Goal: Information Seeking & Learning: Learn about a topic

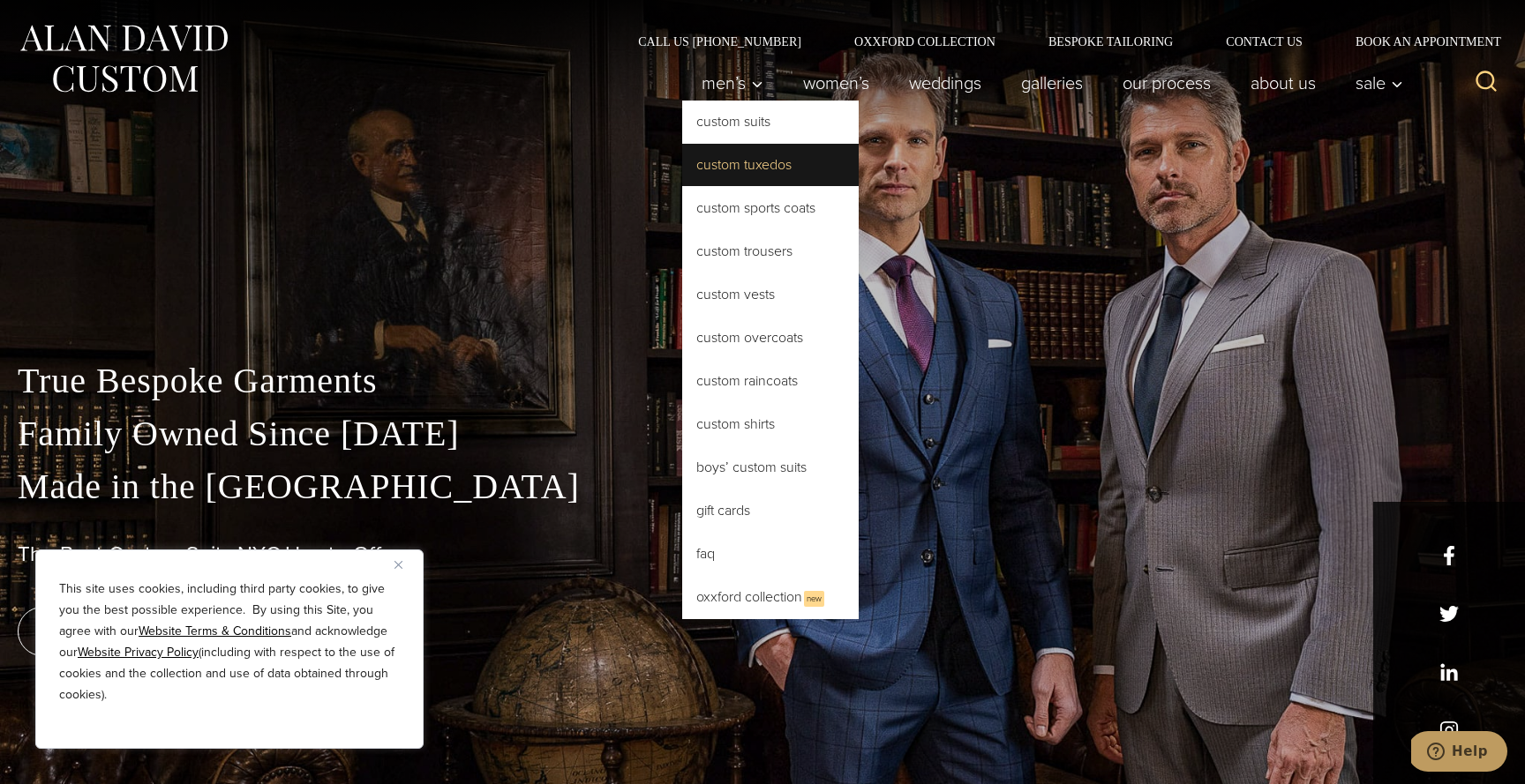
click at [743, 173] on link "Custom Tuxedos" at bounding box center [771, 164] width 177 height 42
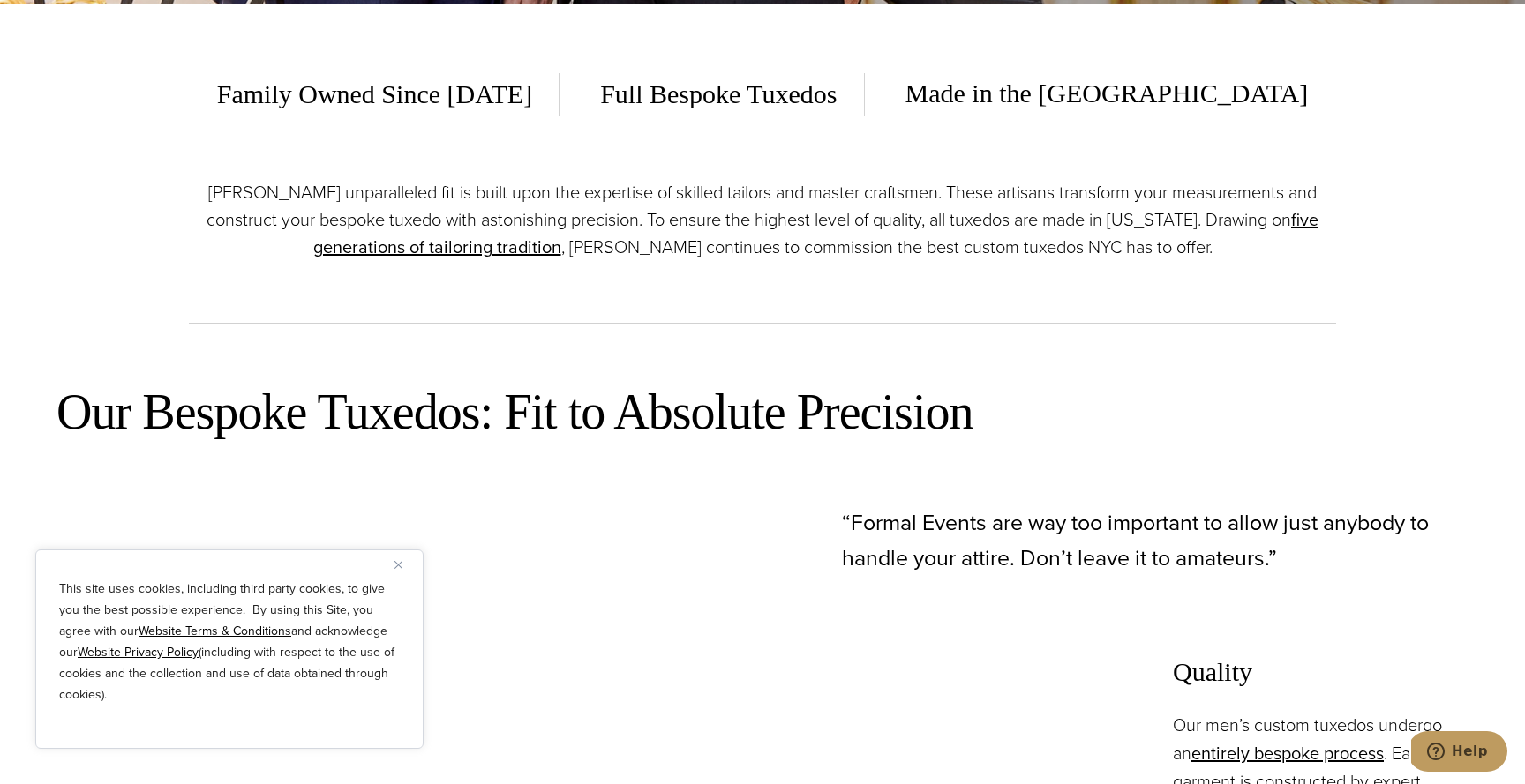
scroll to position [779, 0]
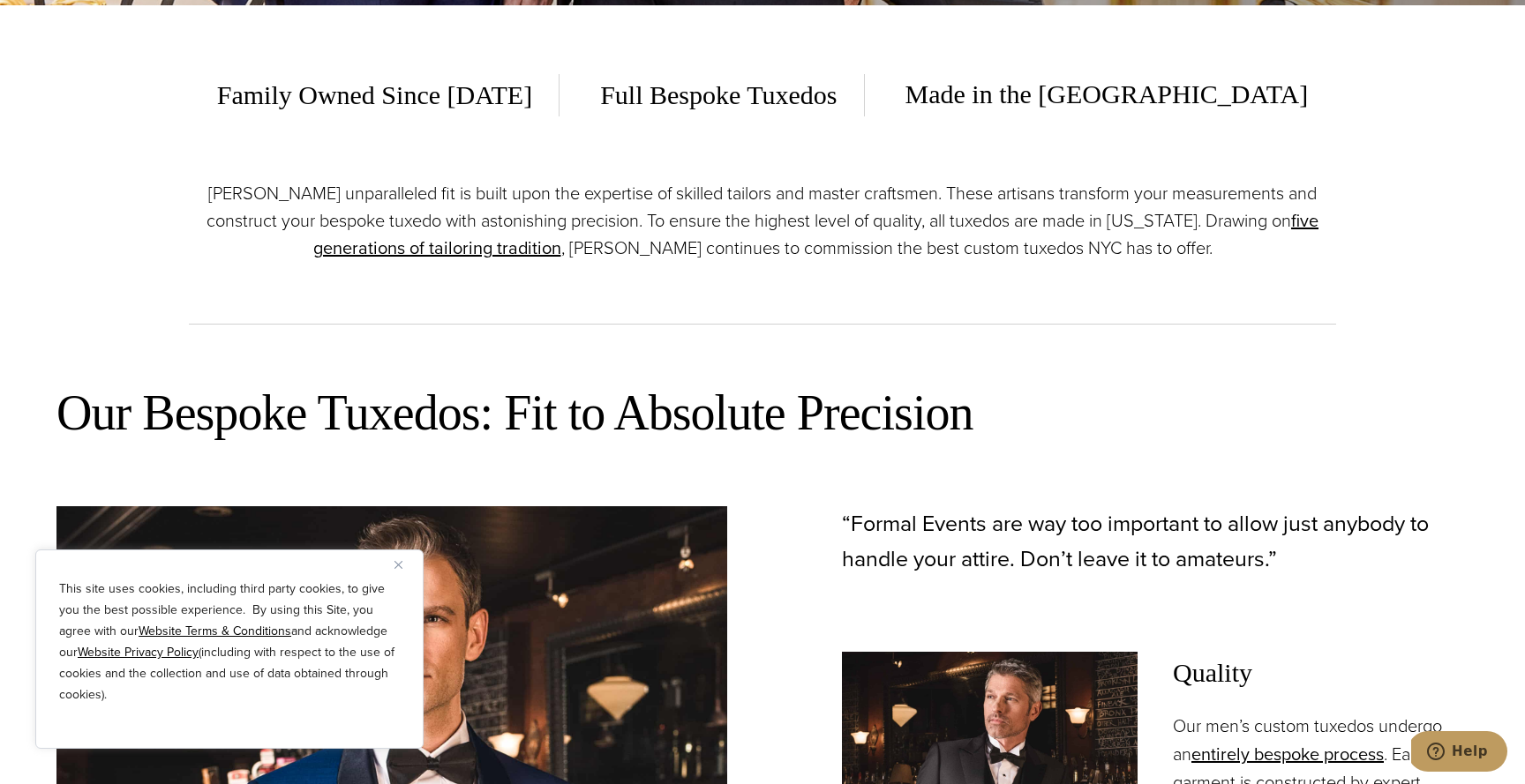
click at [559, 95] on span "Family Owned Since [DATE]" at bounding box center [388, 95] width 342 height 42
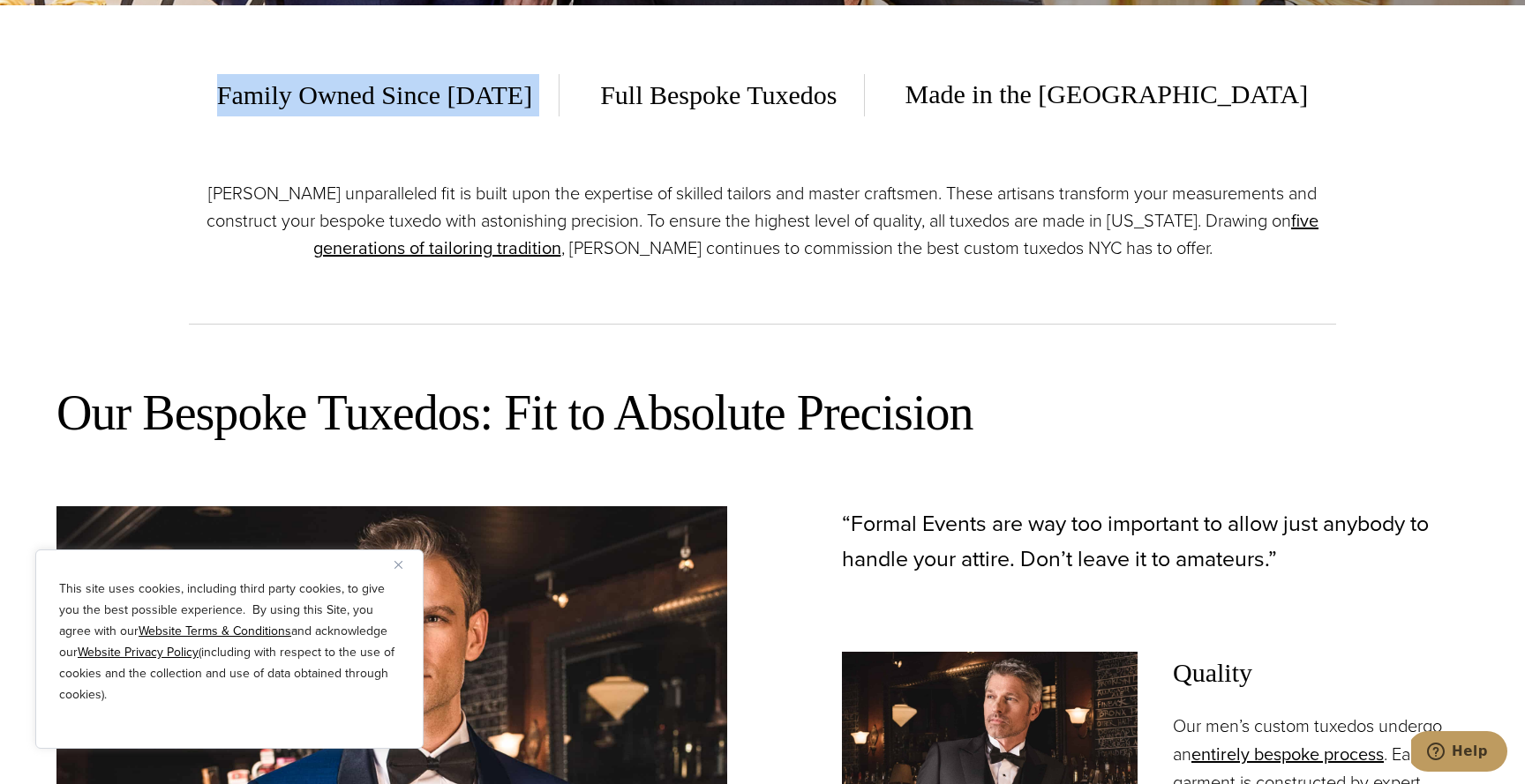
click at [532, 97] on span "Family Owned Since [DATE]" at bounding box center [388, 95] width 342 height 42
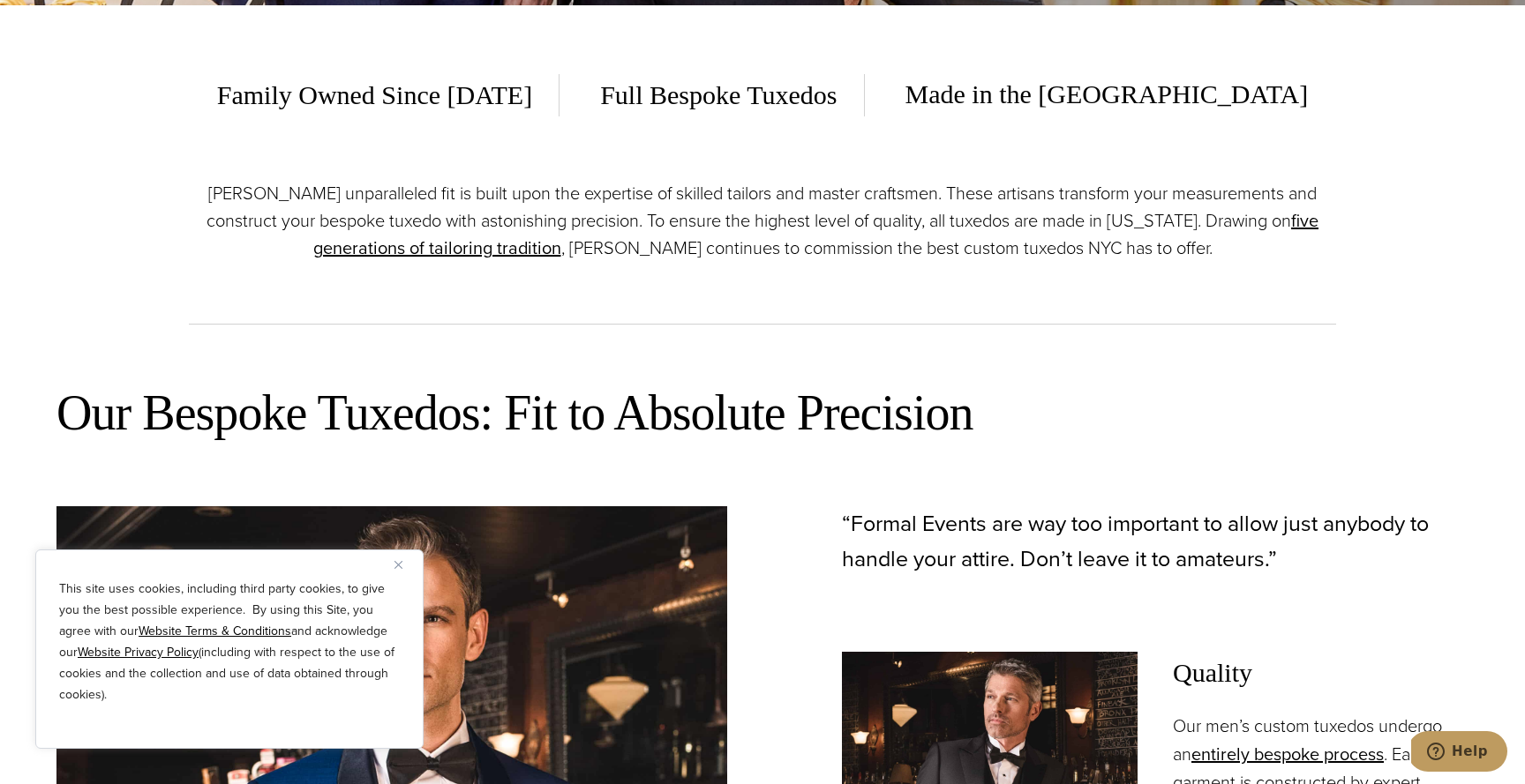
click at [532, 97] on span "Family Owned Since [DATE]" at bounding box center [388, 95] width 342 height 42
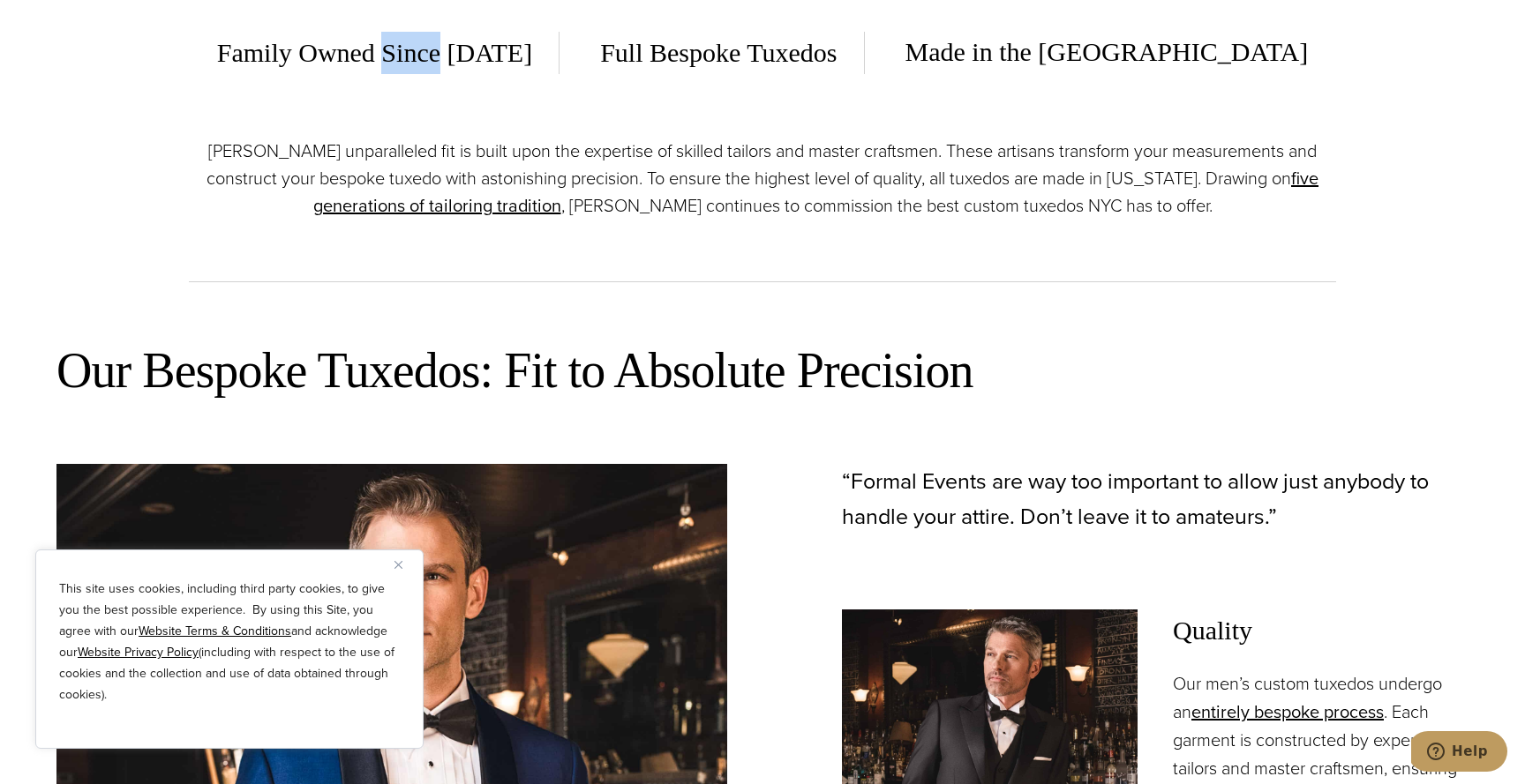
scroll to position [845, 0]
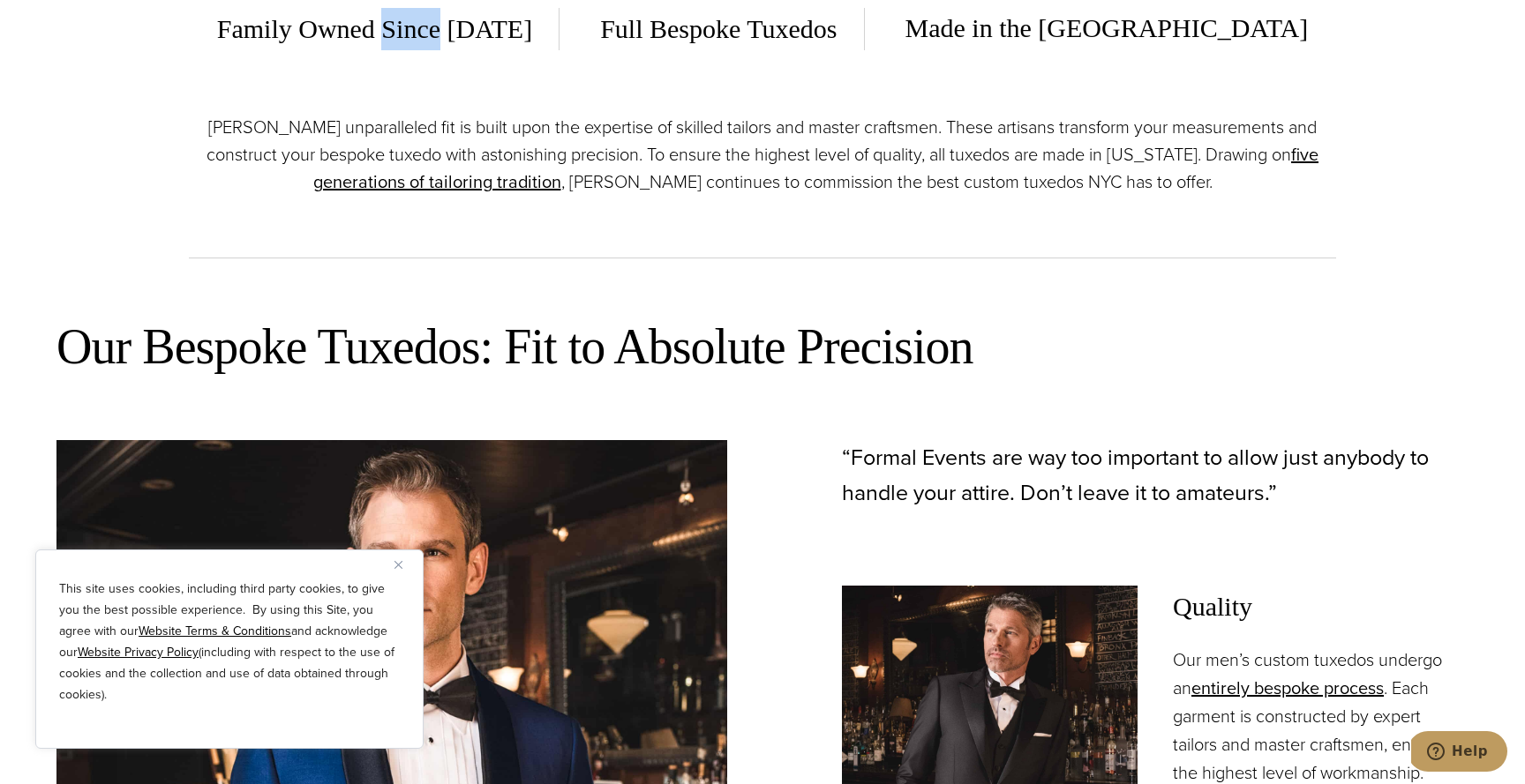
click at [541, 128] on p "[PERSON_NAME] unparalleled fit is built upon the expertise of skilled tailors a…" at bounding box center [762, 154] width 1147 height 82
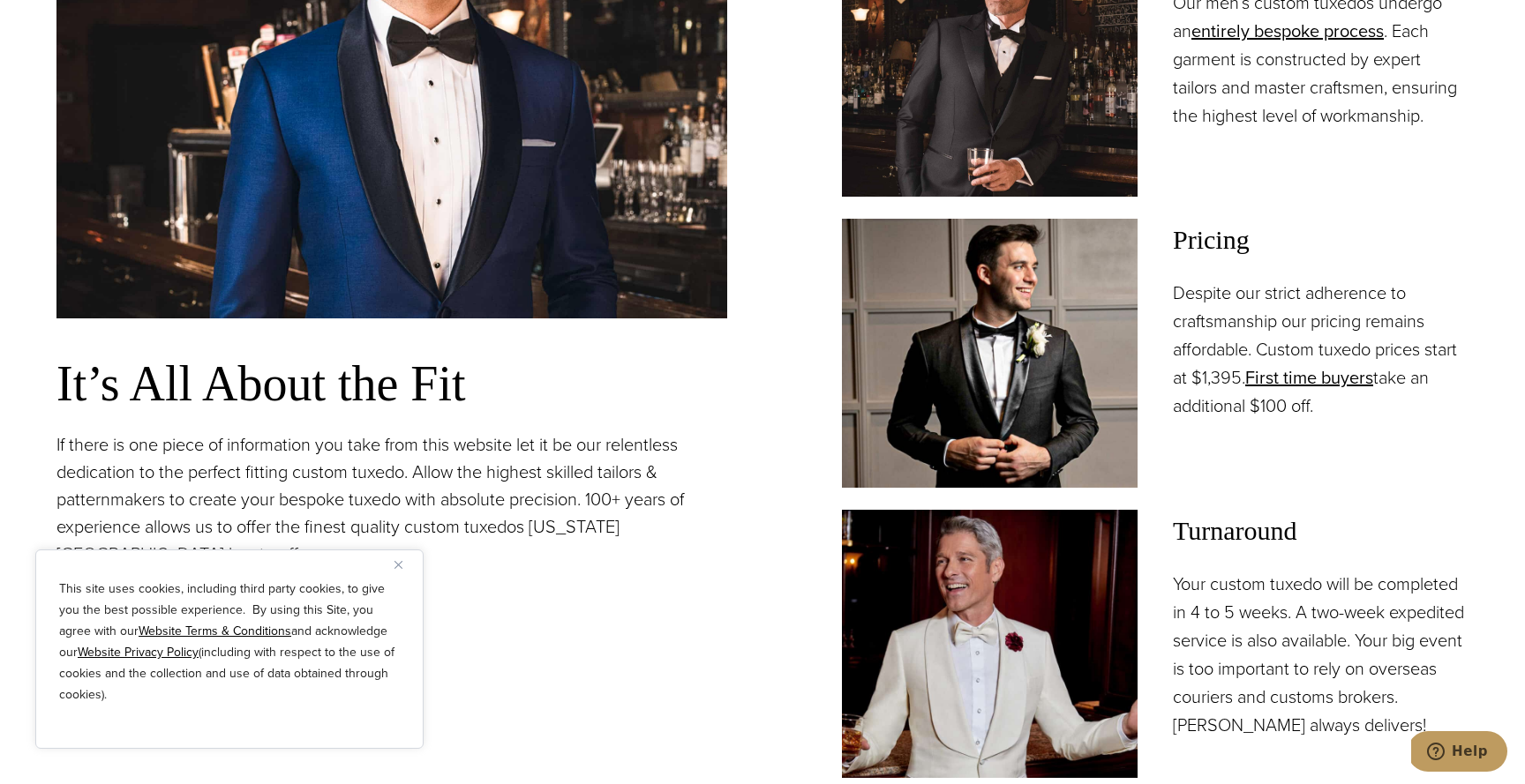
scroll to position [1500, 0]
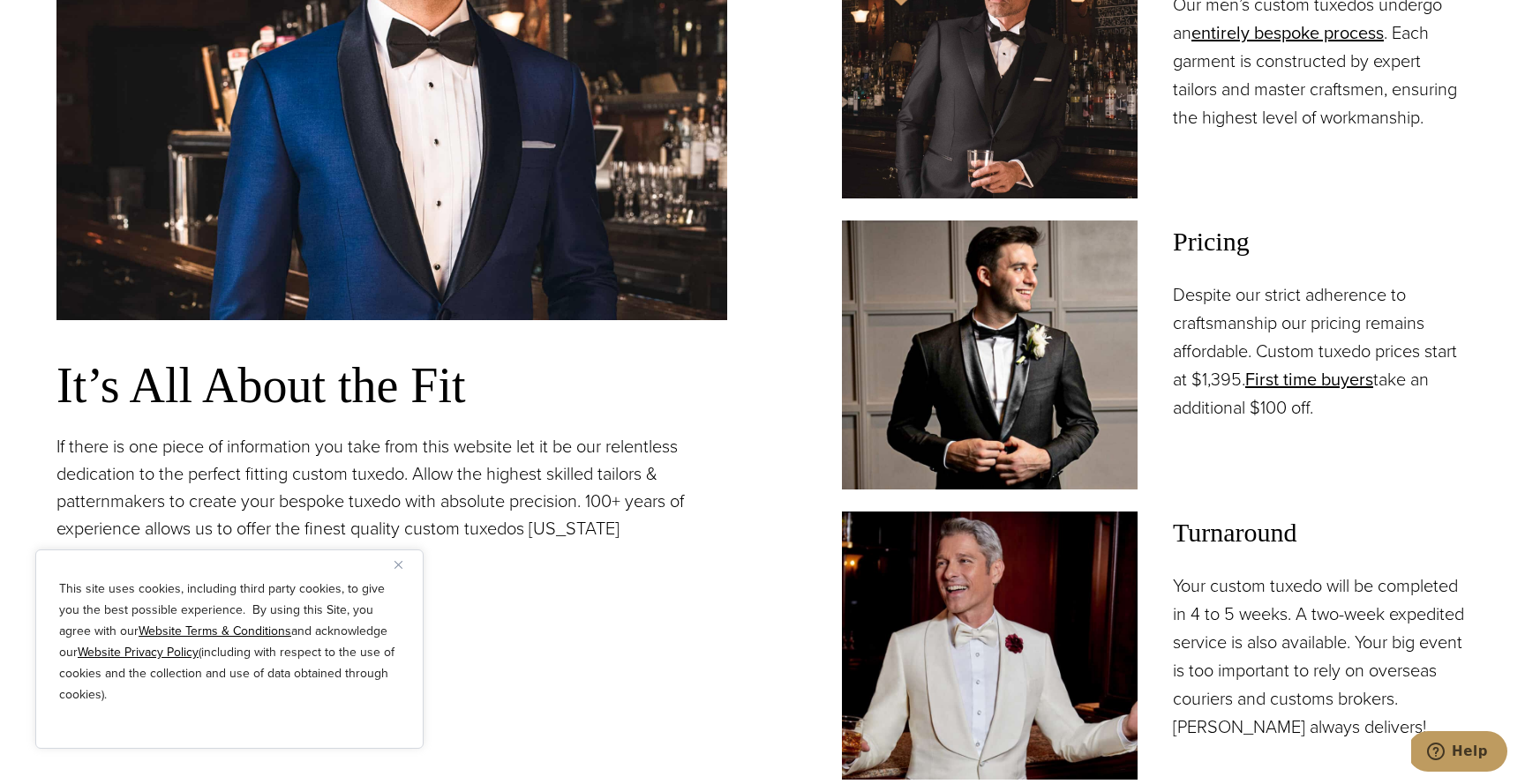
click at [1277, 330] on p "Despite our strict adherence to craftsmanship our pricing remains affordable. C…" at bounding box center [1320, 351] width 296 height 141
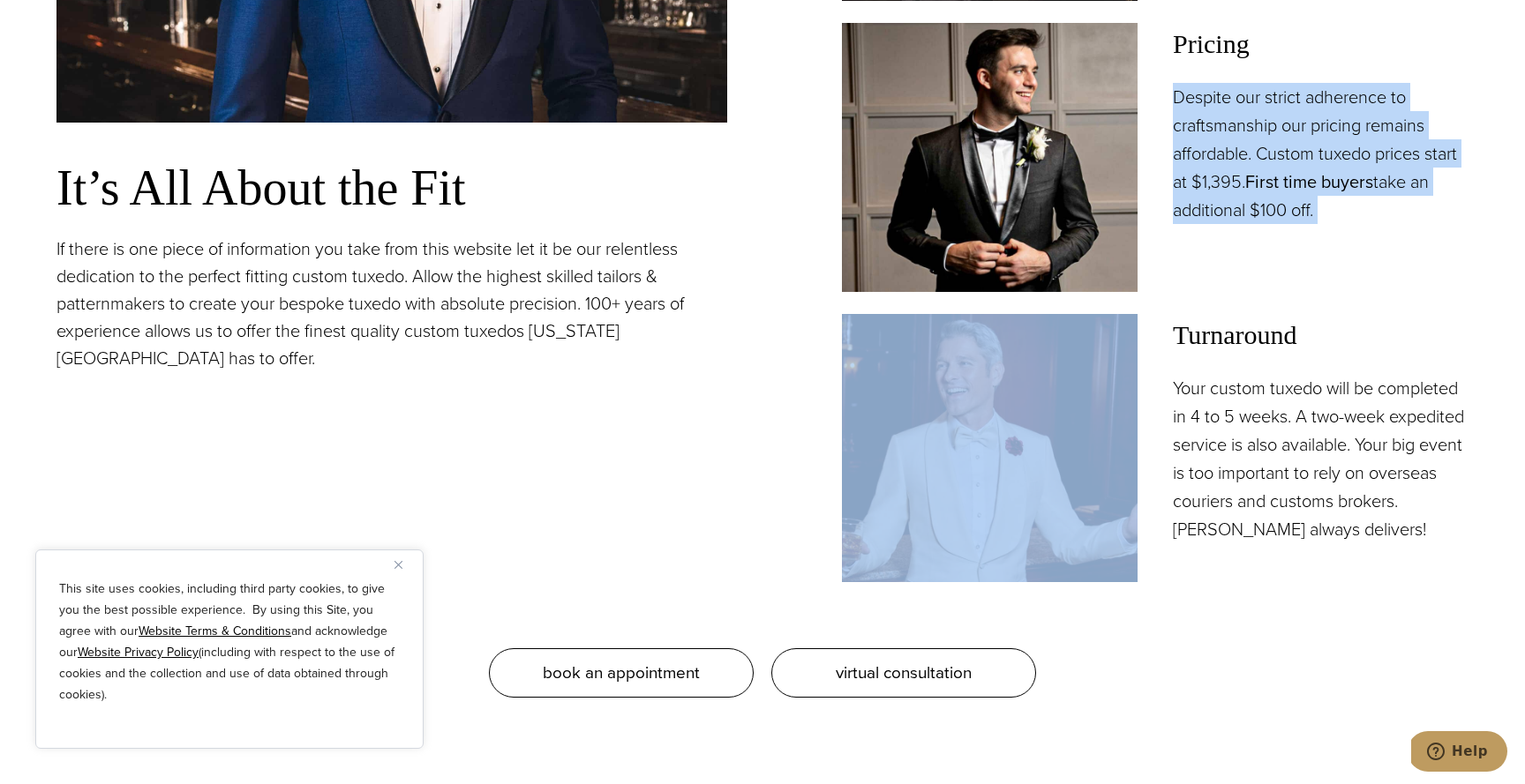
scroll to position [1707, 0]
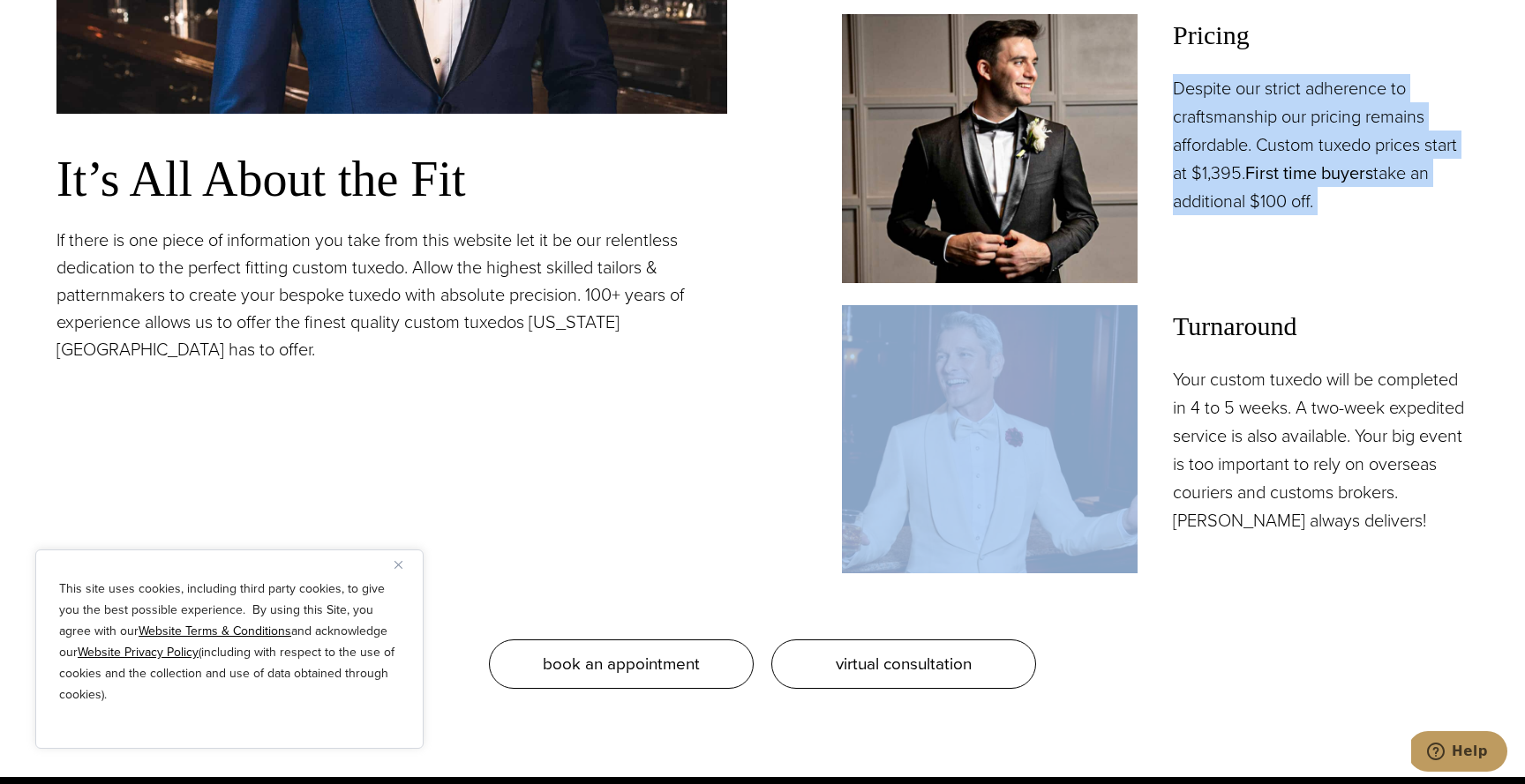
click at [1274, 387] on p "Your custom tuxedo will be completed in 4 to 5 weeks. A two-week expedited serv…" at bounding box center [1320, 450] width 296 height 170
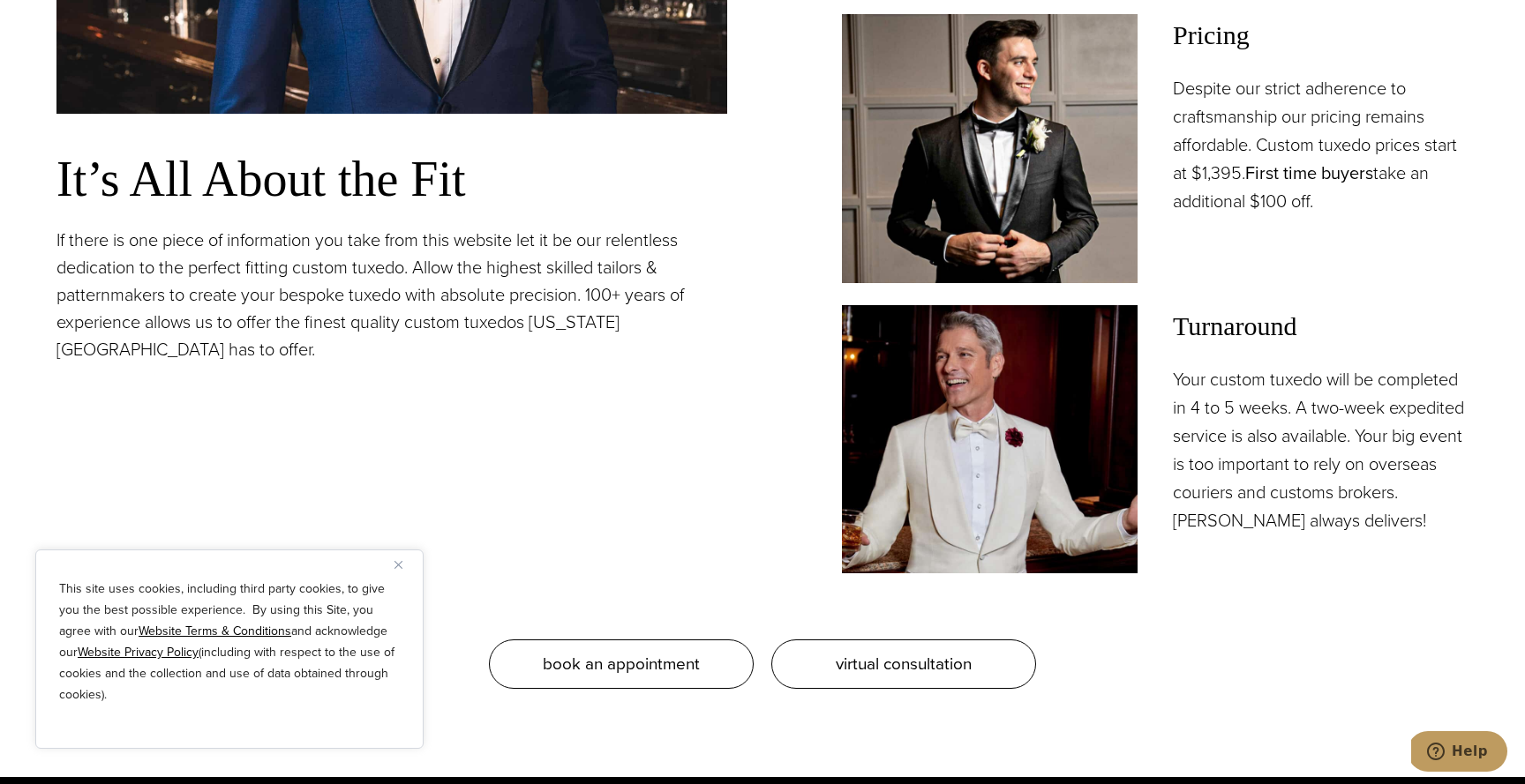
click at [1274, 387] on p "Your custom tuxedo will be completed in 4 to 5 weeks. A two-week expedited serv…" at bounding box center [1320, 450] width 296 height 170
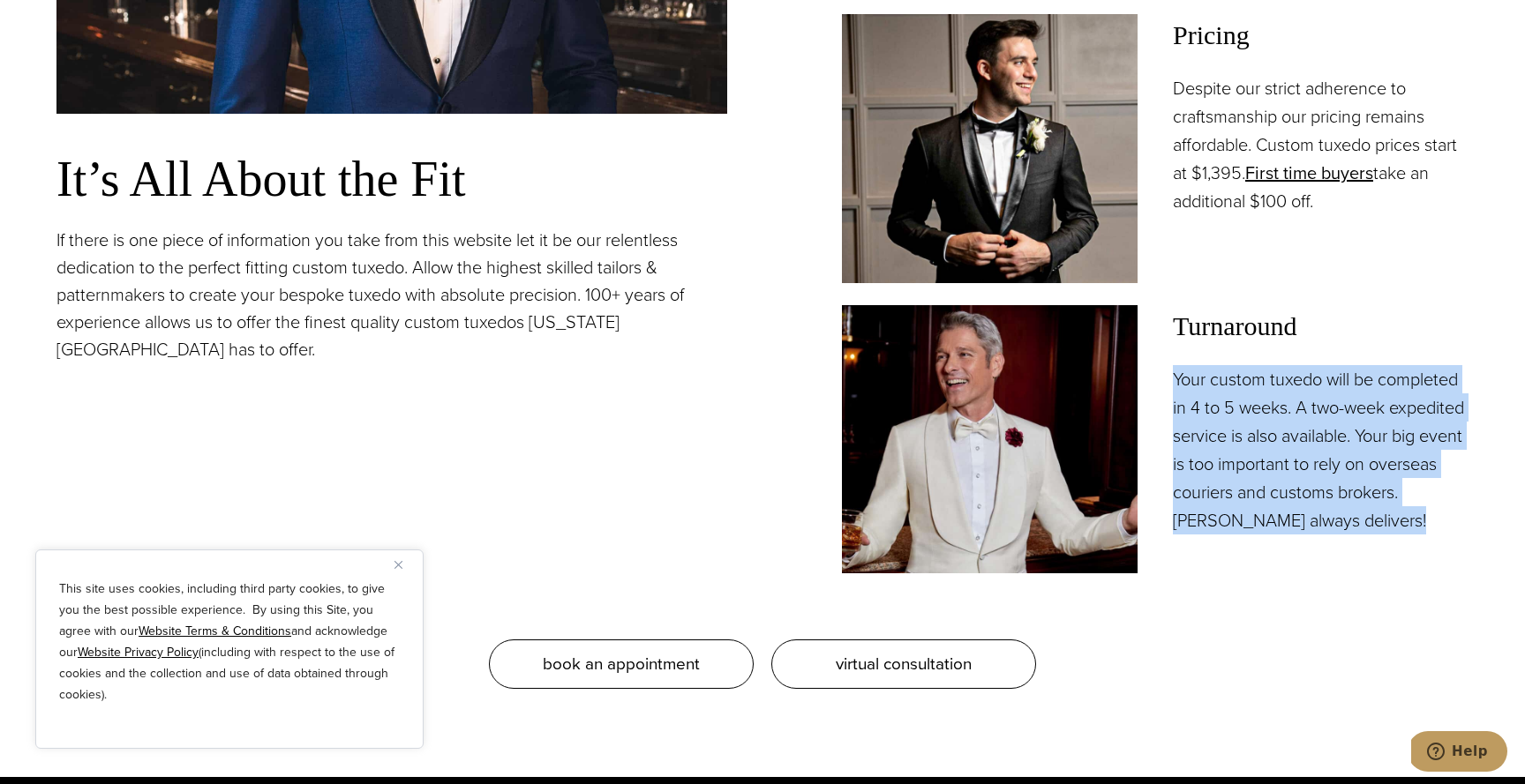
click at [1235, 387] on p "Your custom tuxedo will be completed in 4 to 5 weeks. A two-week expedited serv…" at bounding box center [1320, 450] width 296 height 170
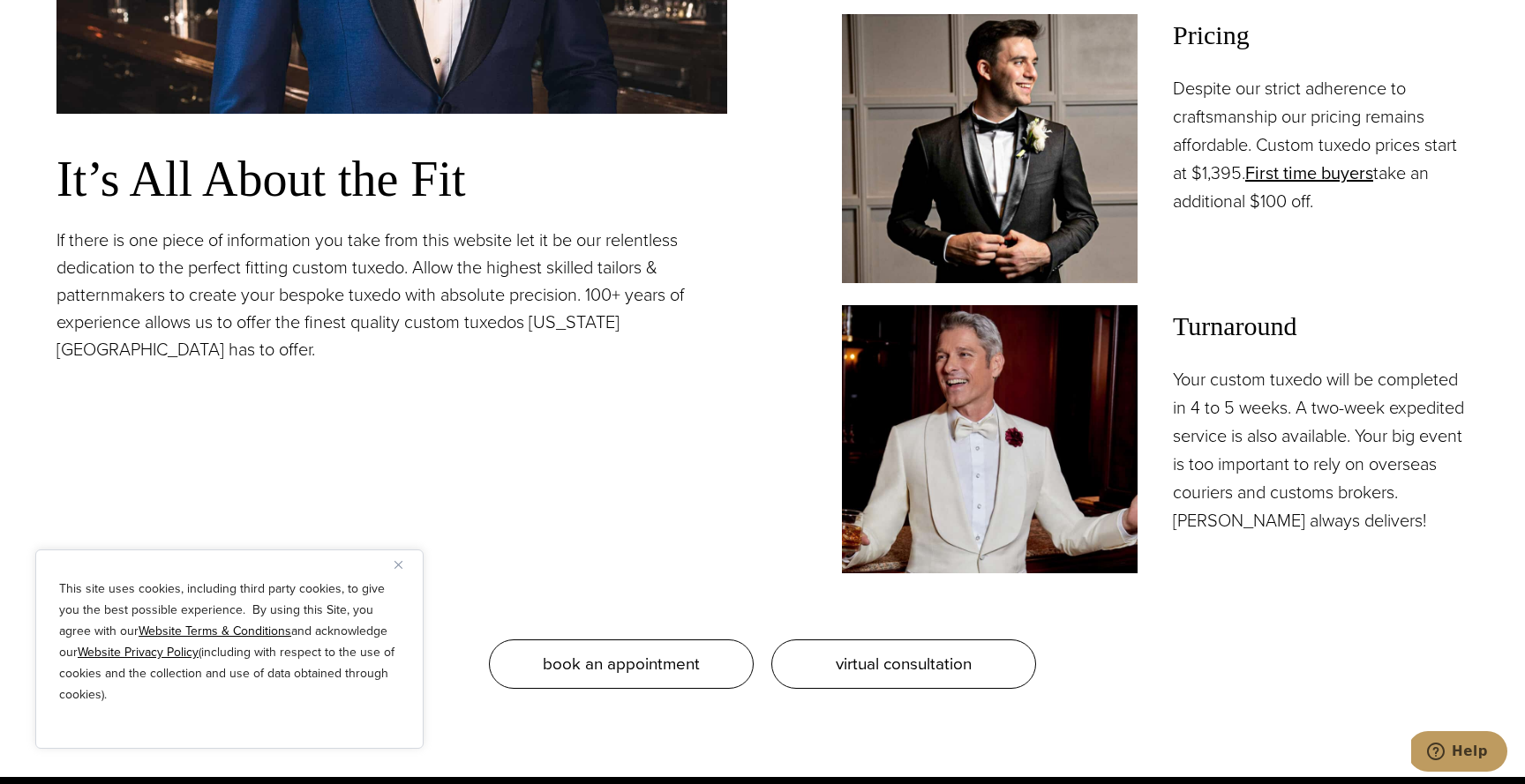
click at [1235, 387] on p "Your custom tuxedo will be completed in 4 to 5 weeks. A two-week expedited serv…" at bounding box center [1320, 450] width 296 height 170
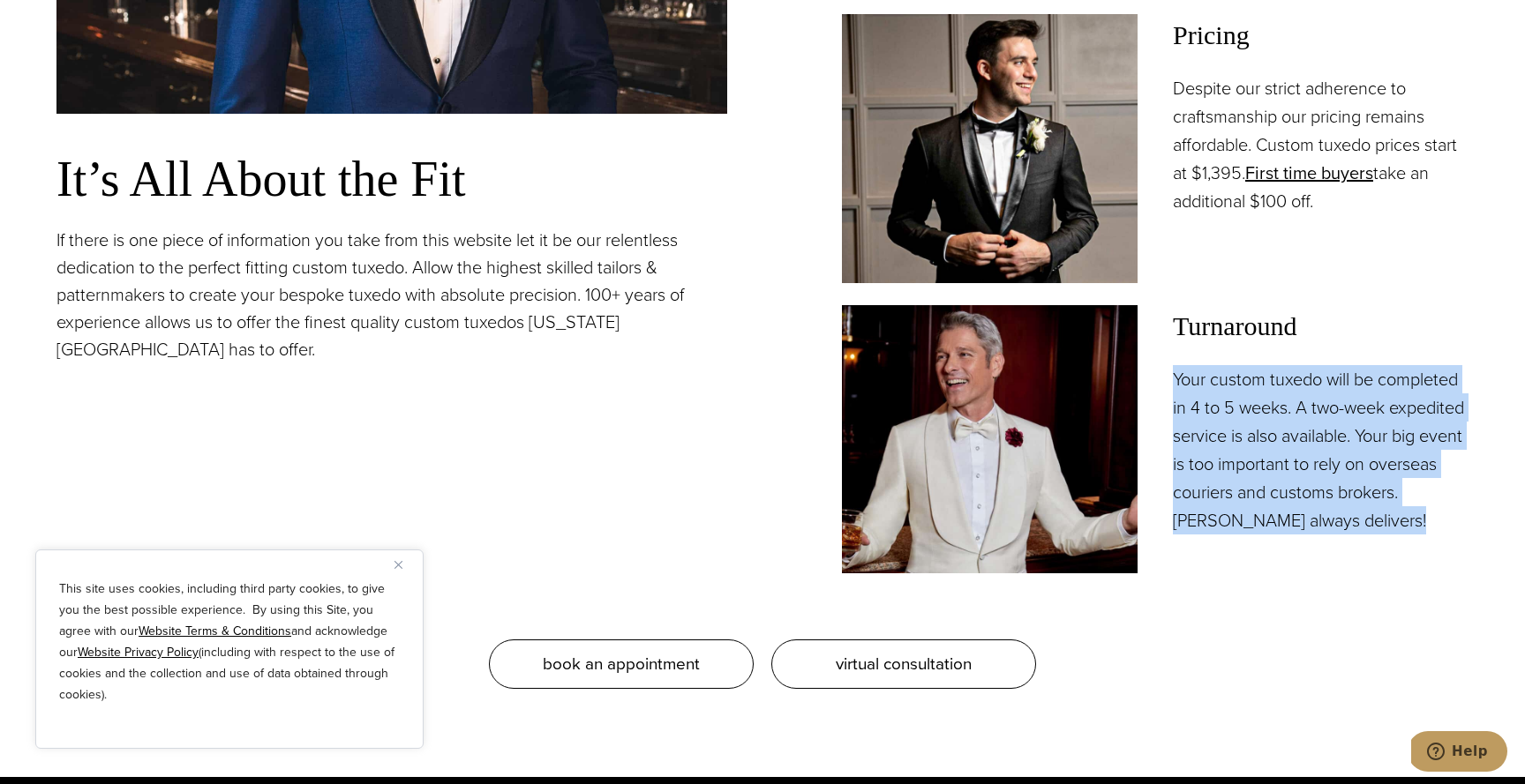
click at [438, 192] on h3 "It’s All About the Fit" at bounding box center [392, 179] width 670 height 60
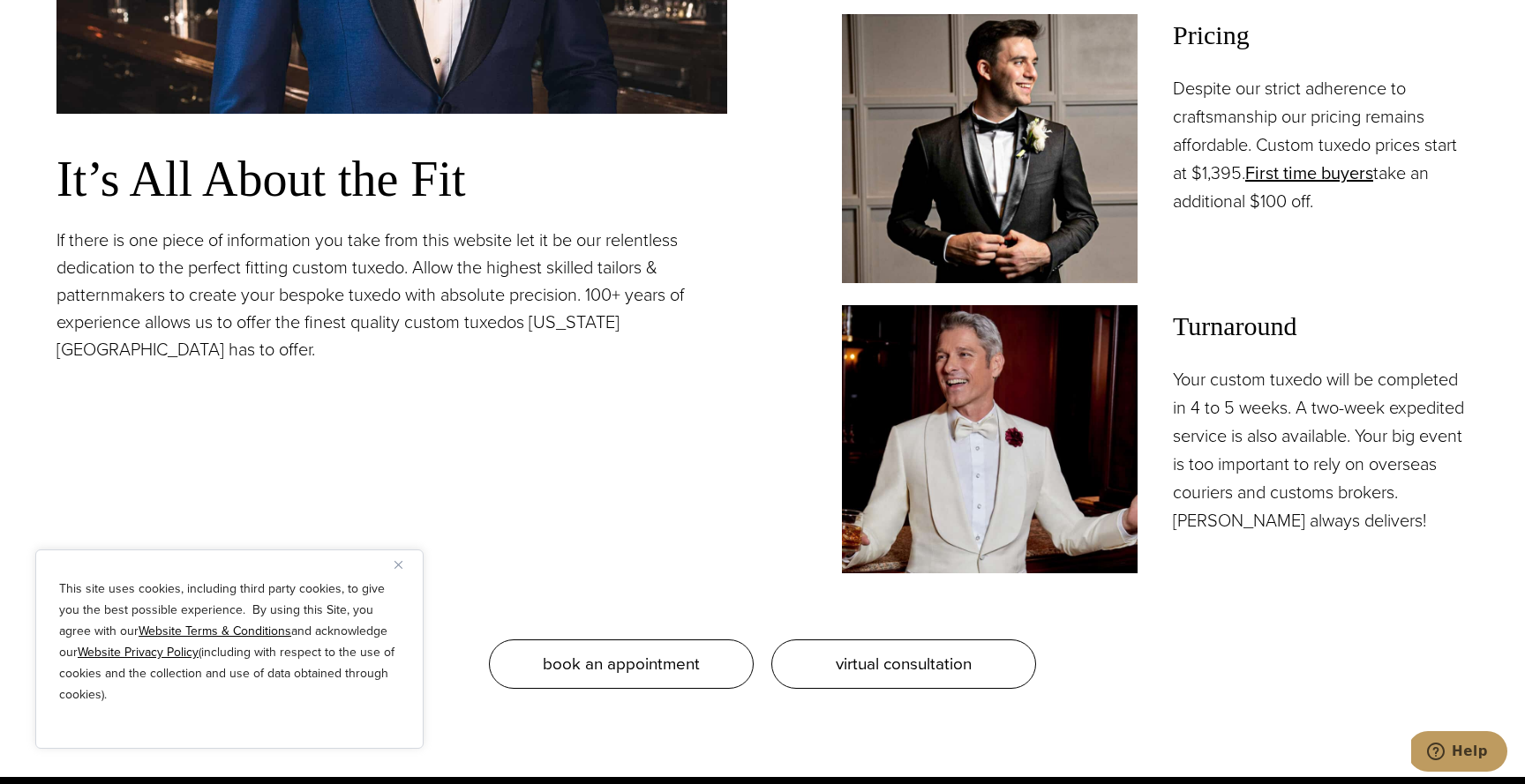
click at [438, 192] on h3 "It’s All About the Fit" at bounding box center [392, 179] width 670 height 60
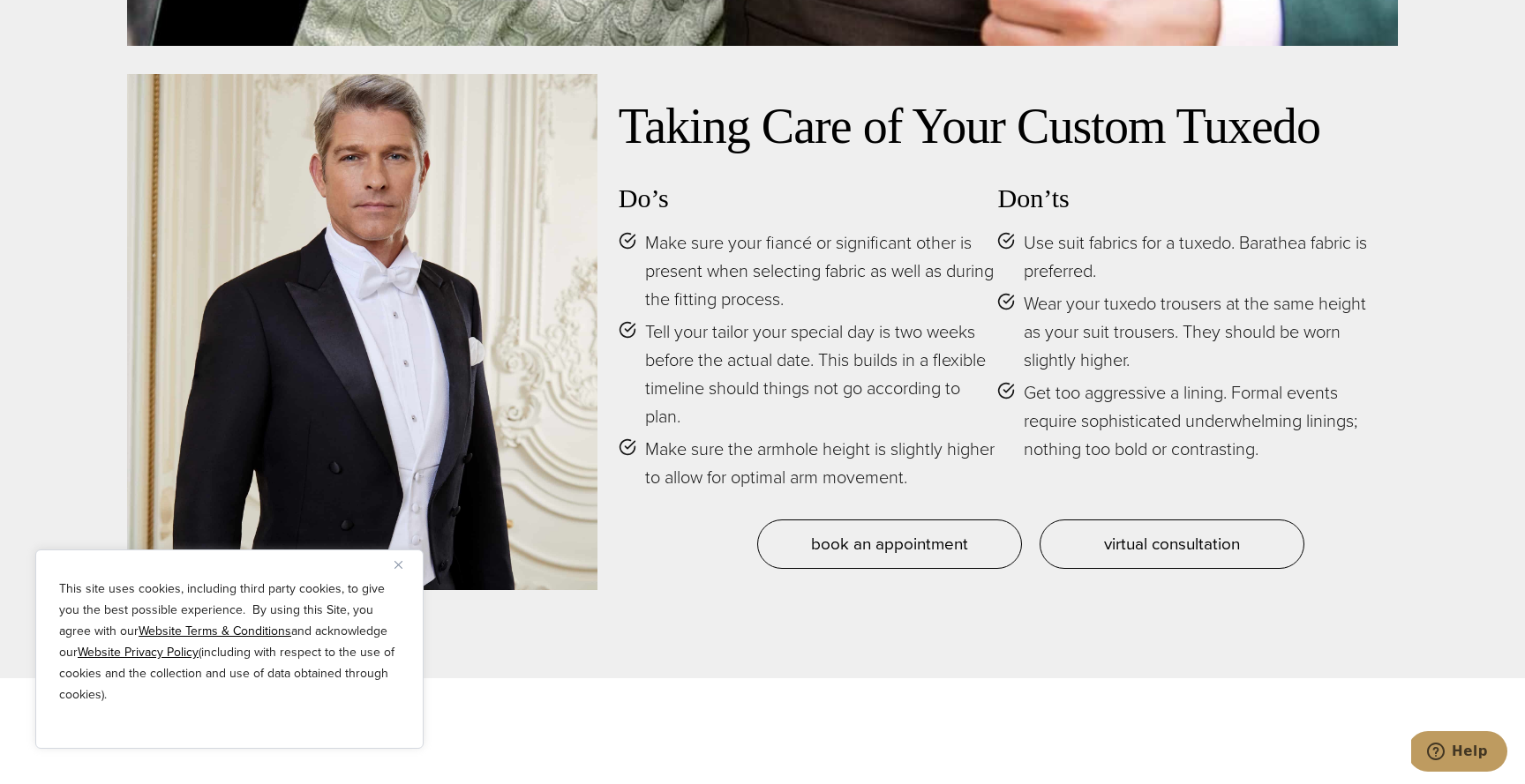
scroll to position [8742, 0]
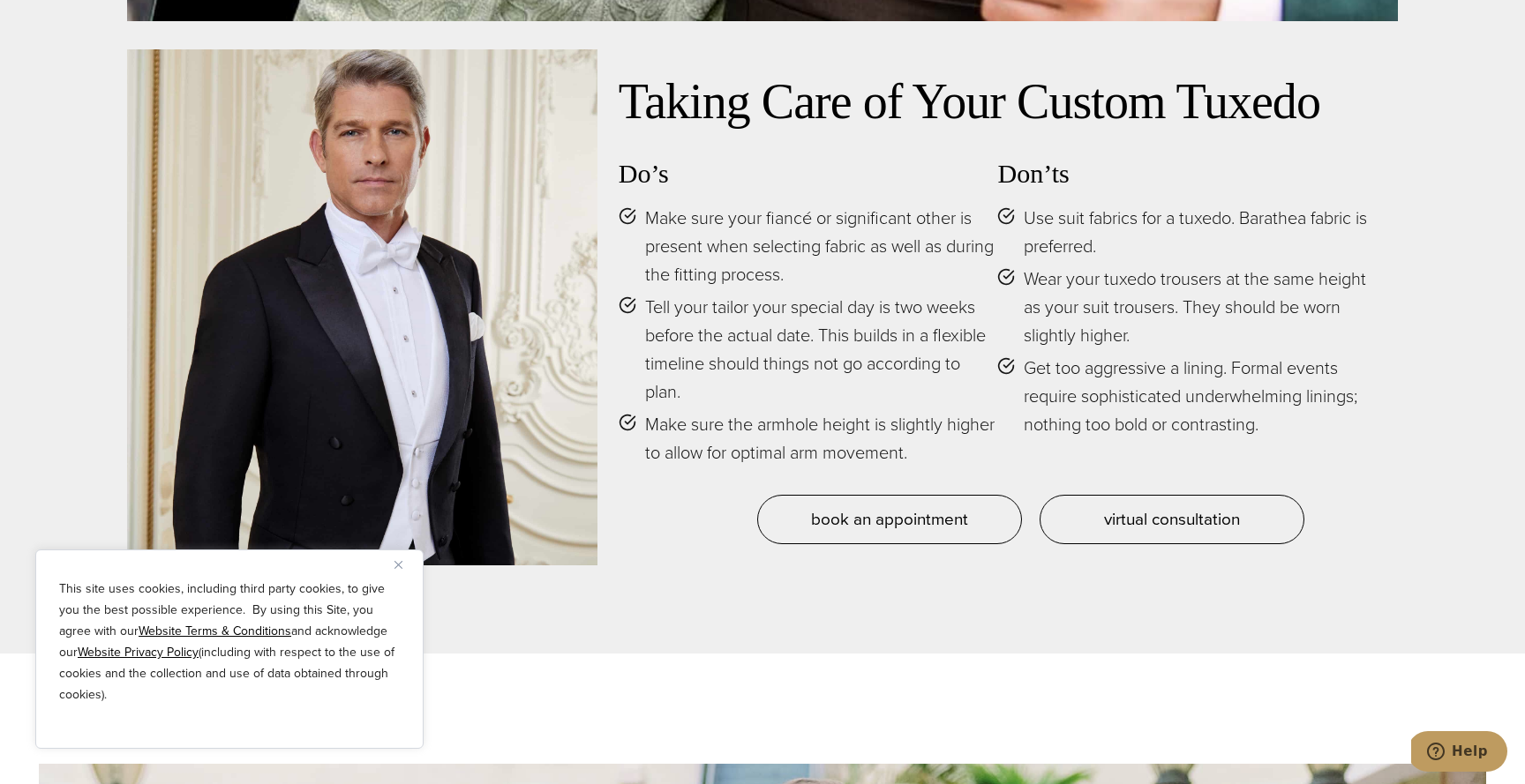
click at [754, 213] on span "Make sure your fiancé or significant other is present when selecting fabric as …" at bounding box center [821, 246] width 353 height 85
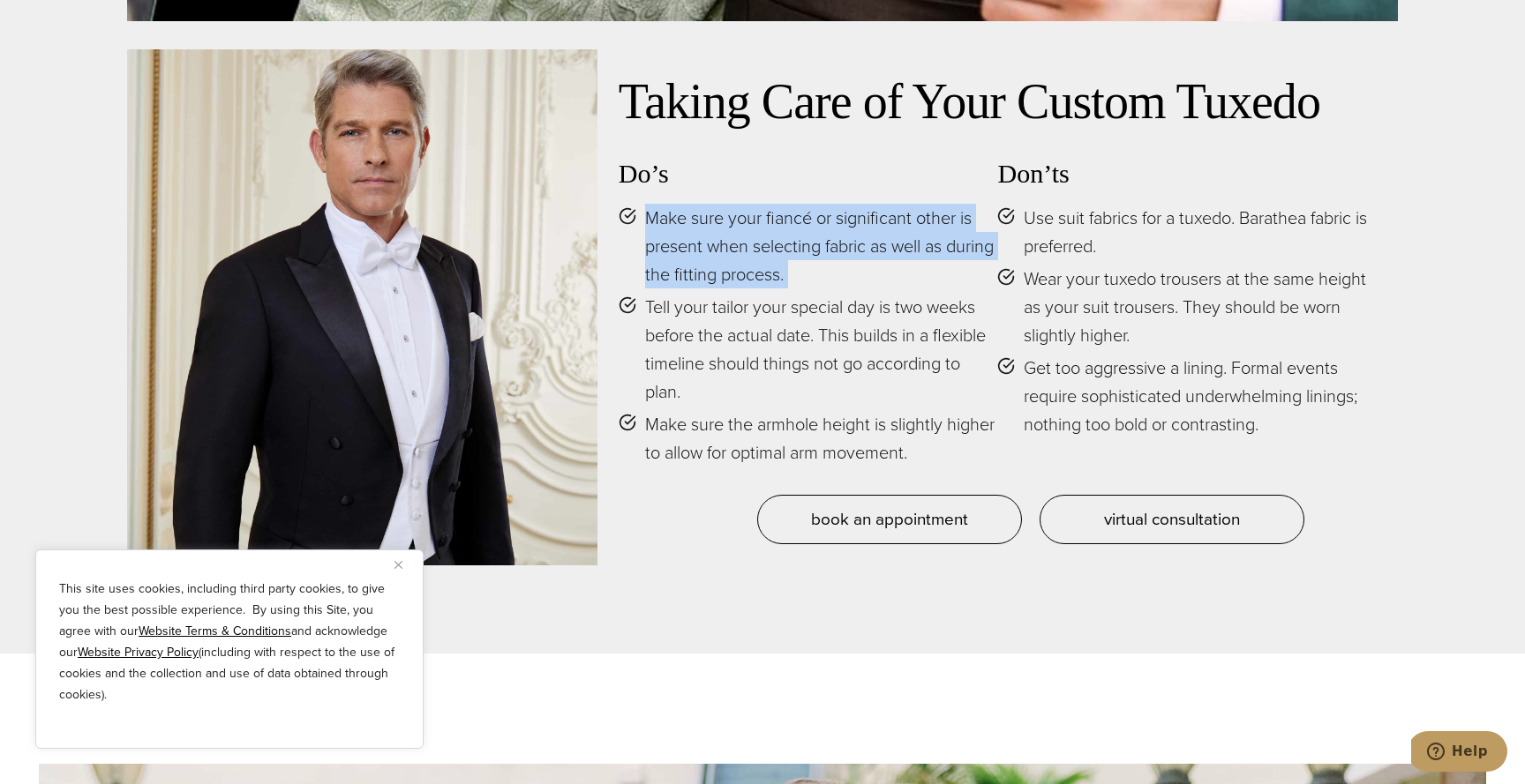
click at [787, 257] on span "Make sure your fiancé or significant other is present when selecting fabric as …" at bounding box center [821, 246] width 353 height 85
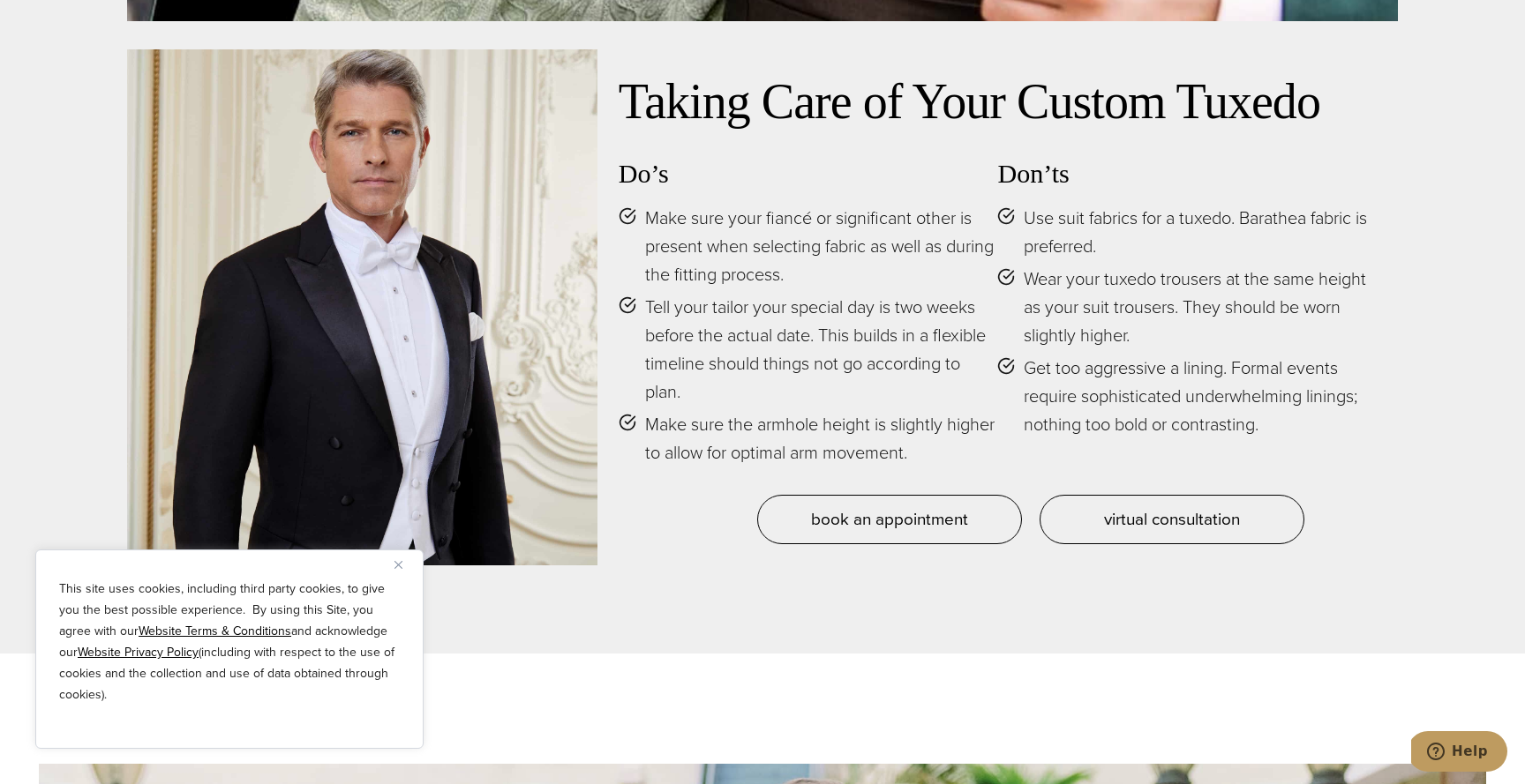
click at [787, 257] on span "Make sure your fiancé or significant other is present when selecting fabric as …" at bounding box center [821, 246] width 353 height 85
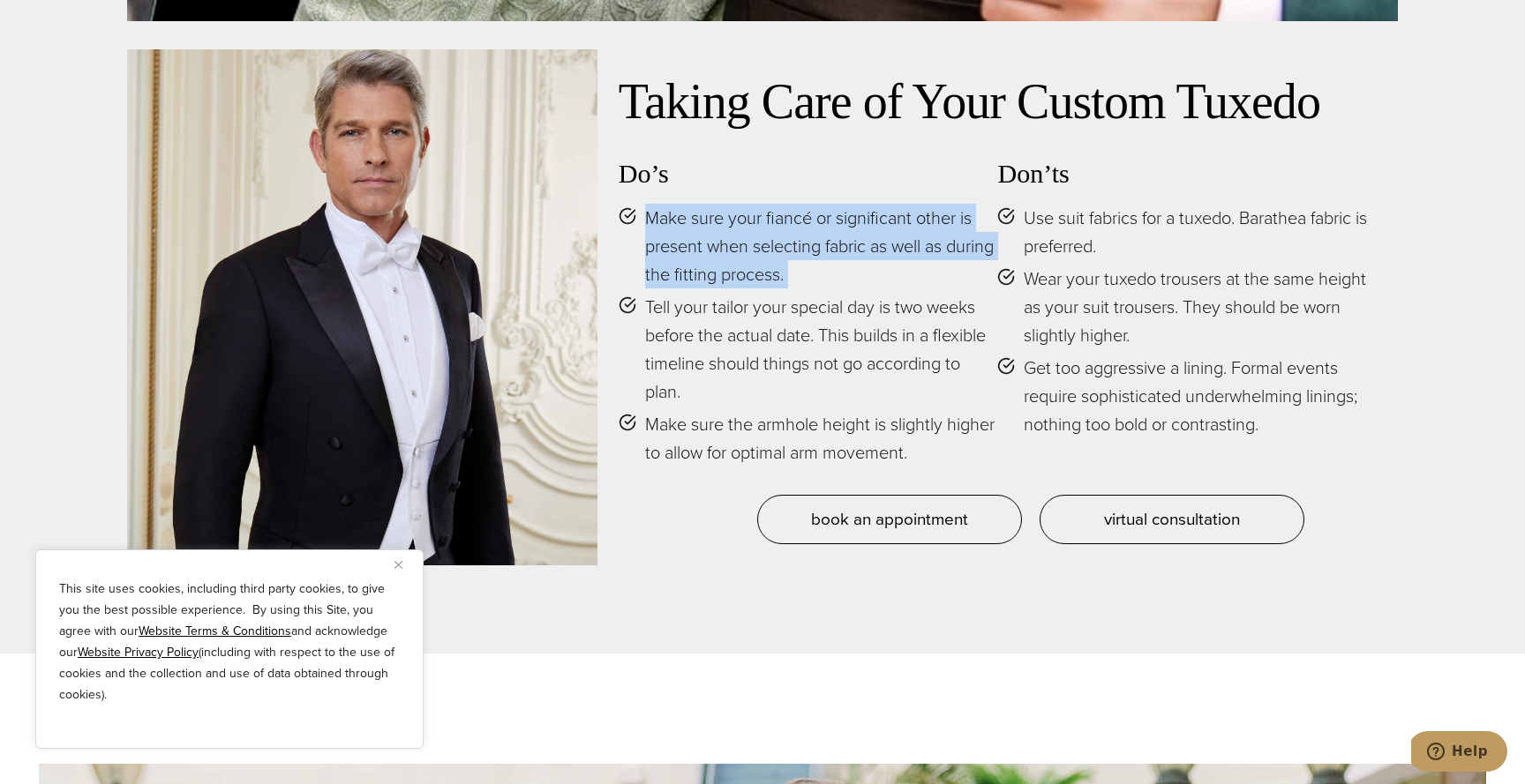
click at [791, 275] on span "Make sure your fiancé or significant other is present when selecting fabric as …" at bounding box center [821, 246] width 353 height 85
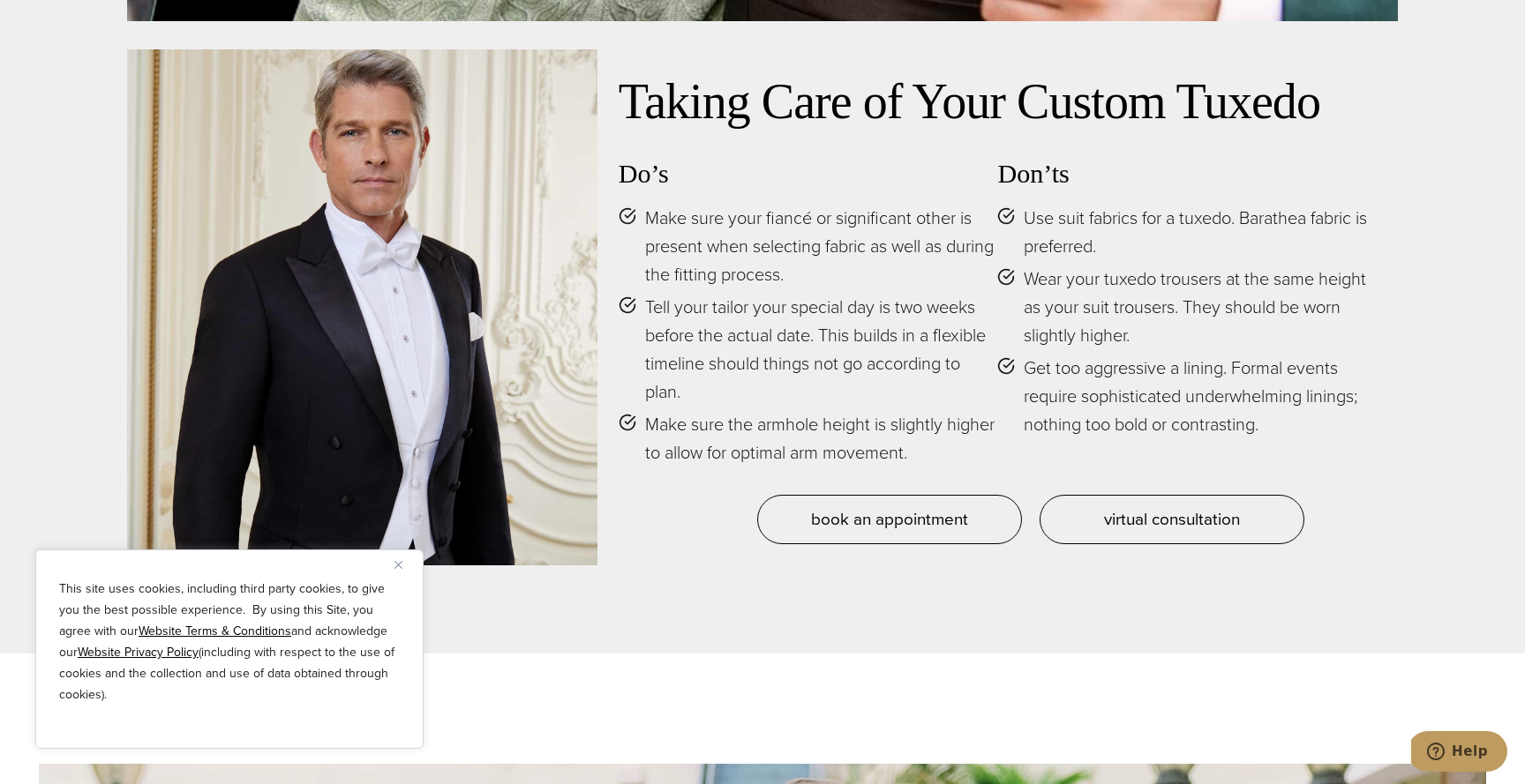
click at [791, 275] on span "Make sure your fiancé or significant other is present when selecting fabric as …" at bounding box center [821, 246] width 353 height 85
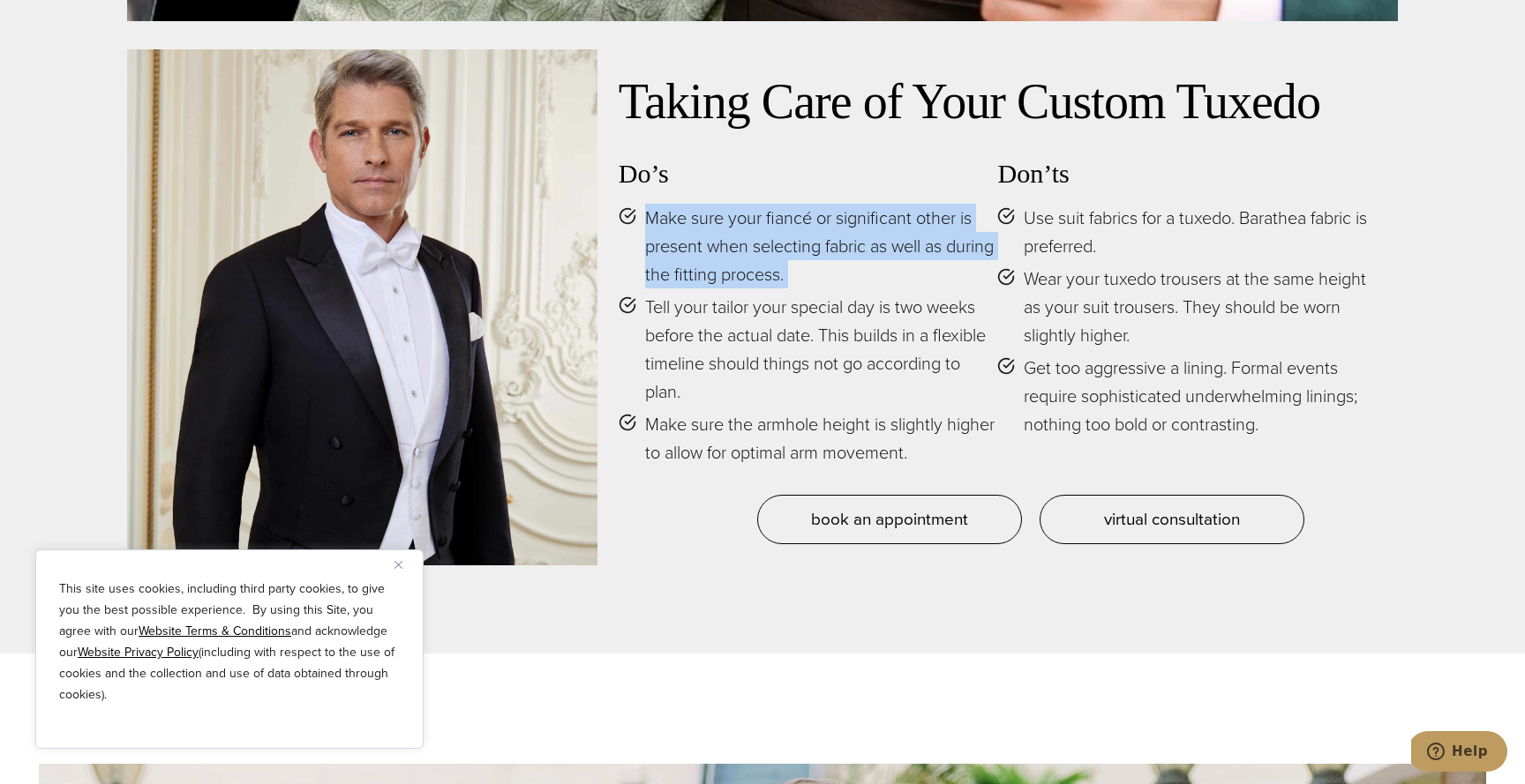
click at [773, 275] on span "Make sure your fiancé or significant other is present when selecting fabric as …" at bounding box center [821, 246] width 353 height 85
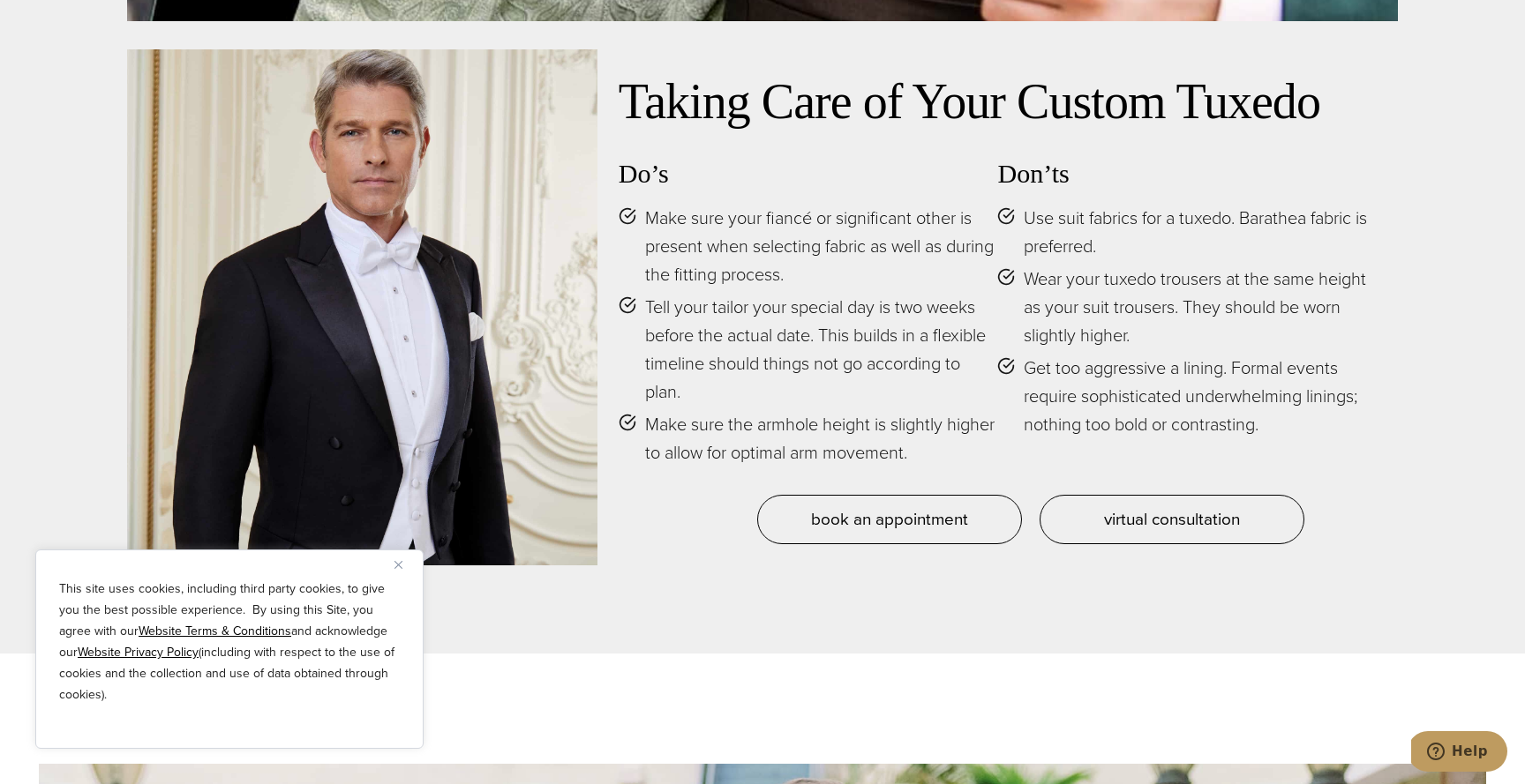
click at [773, 275] on span "Make sure your fiancé or significant other is present when selecting fabric as …" at bounding box center [821, 246] width 353 height 85
click at [751, 279] on span "Make sure your fiancé or significant other is present when selecting fabric as …" at bounding box center [821, 246] width 353 height 85
click at [718, 281] on span "Make sure your fiancé or significant other is present when selecting fabric as …" at bounding box center [821, 246] width 353 height 85
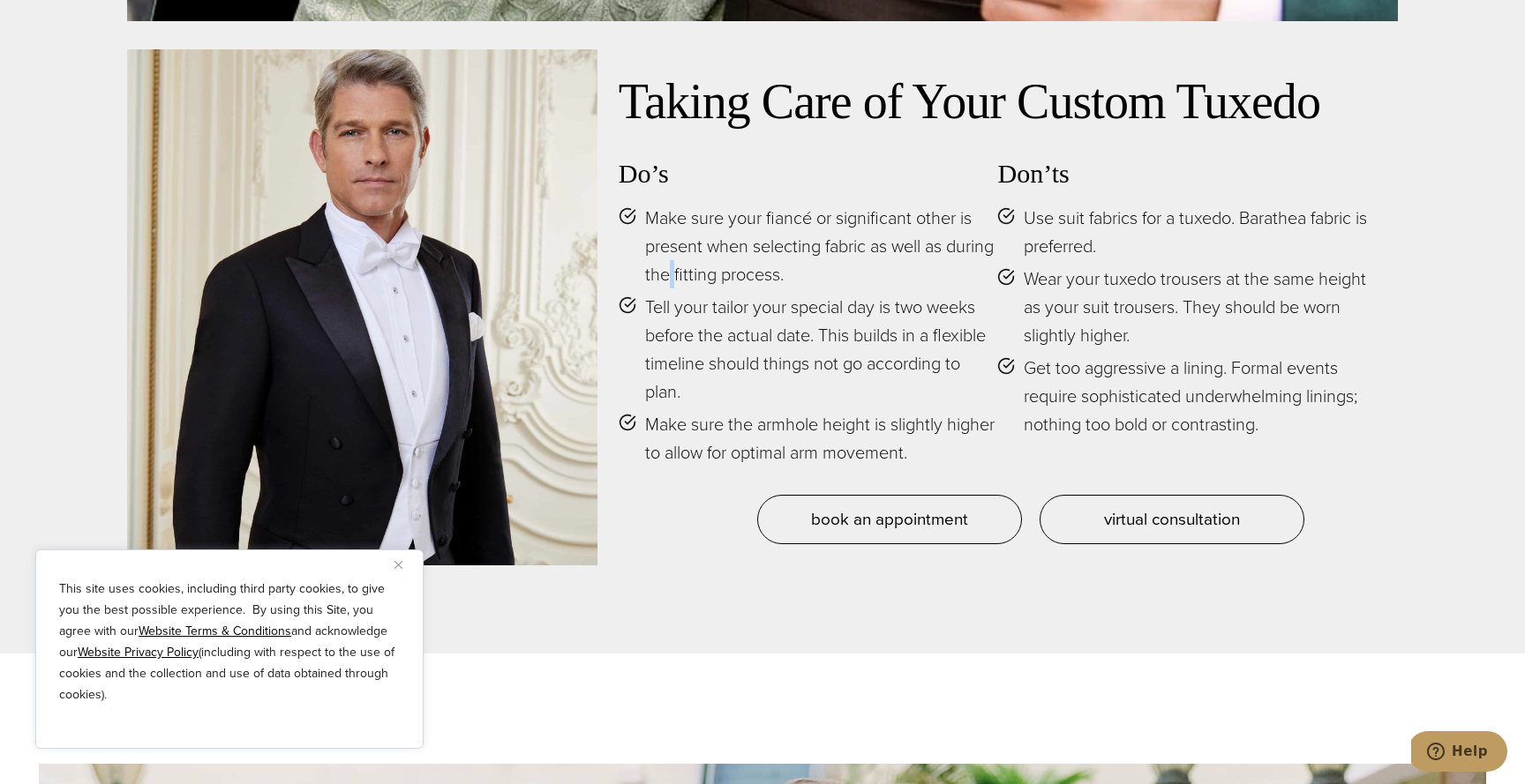
click at [718, 281] on span "Make sure your fiancé or significant other is present when selecting fabric as …" at bounding box center [821, 246] width 353 height 85
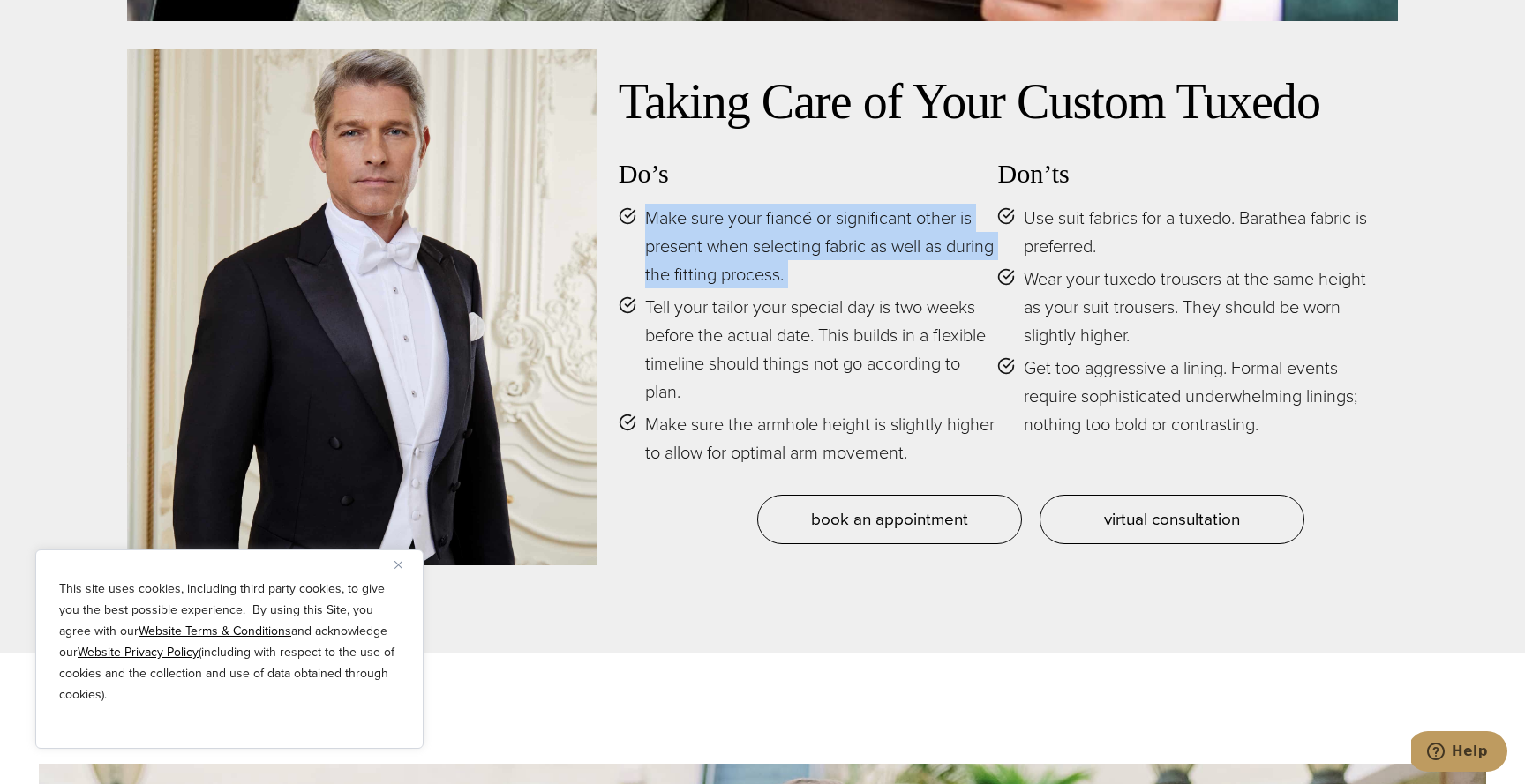
click at [718, 281] on span "Make sure your fiancé or significant other is present when selecting fabric as …" at bounding box center [821, 246] width 353 height 85
click at [705, 277] on span "Make sure your fiancé or significant other is present when selecting fabric as …" at bounding box center [821, 246] width 353 height 85
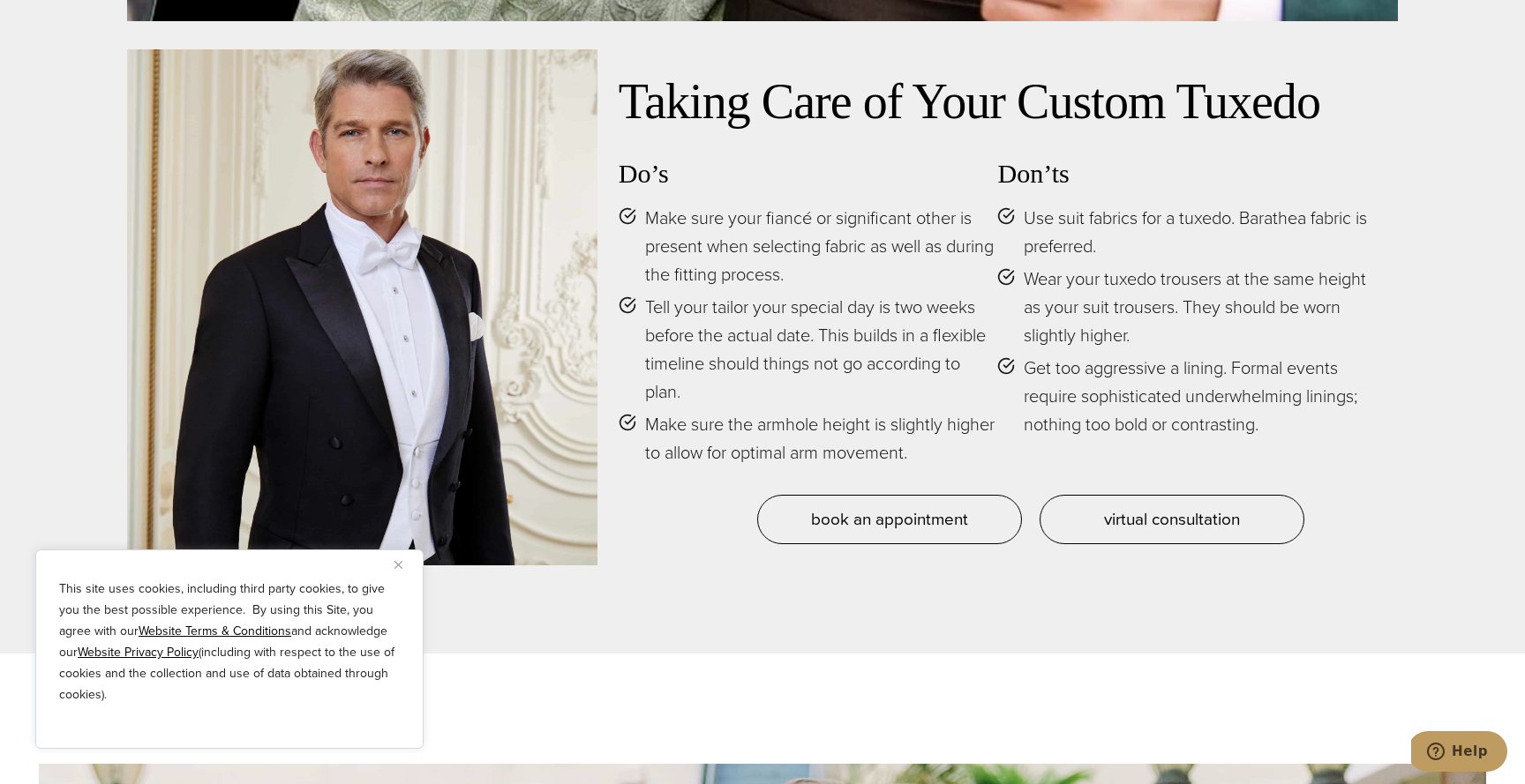
click at [705, 277] on span "Make sure your fiancé or significant other is present when selecting fabric as …" at bounding box center [821, 246] width 353 height 85
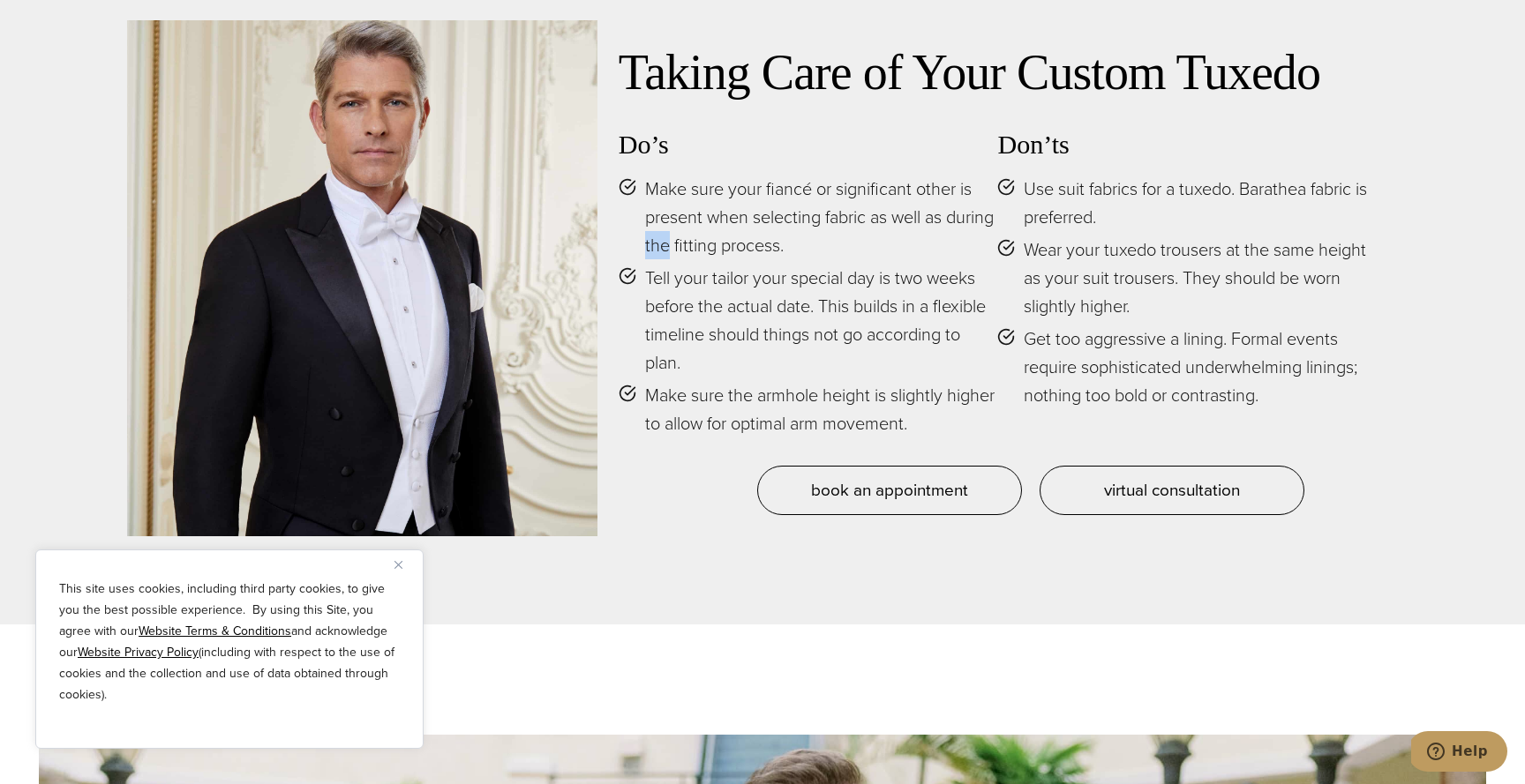
scroll to position [8773, 0]
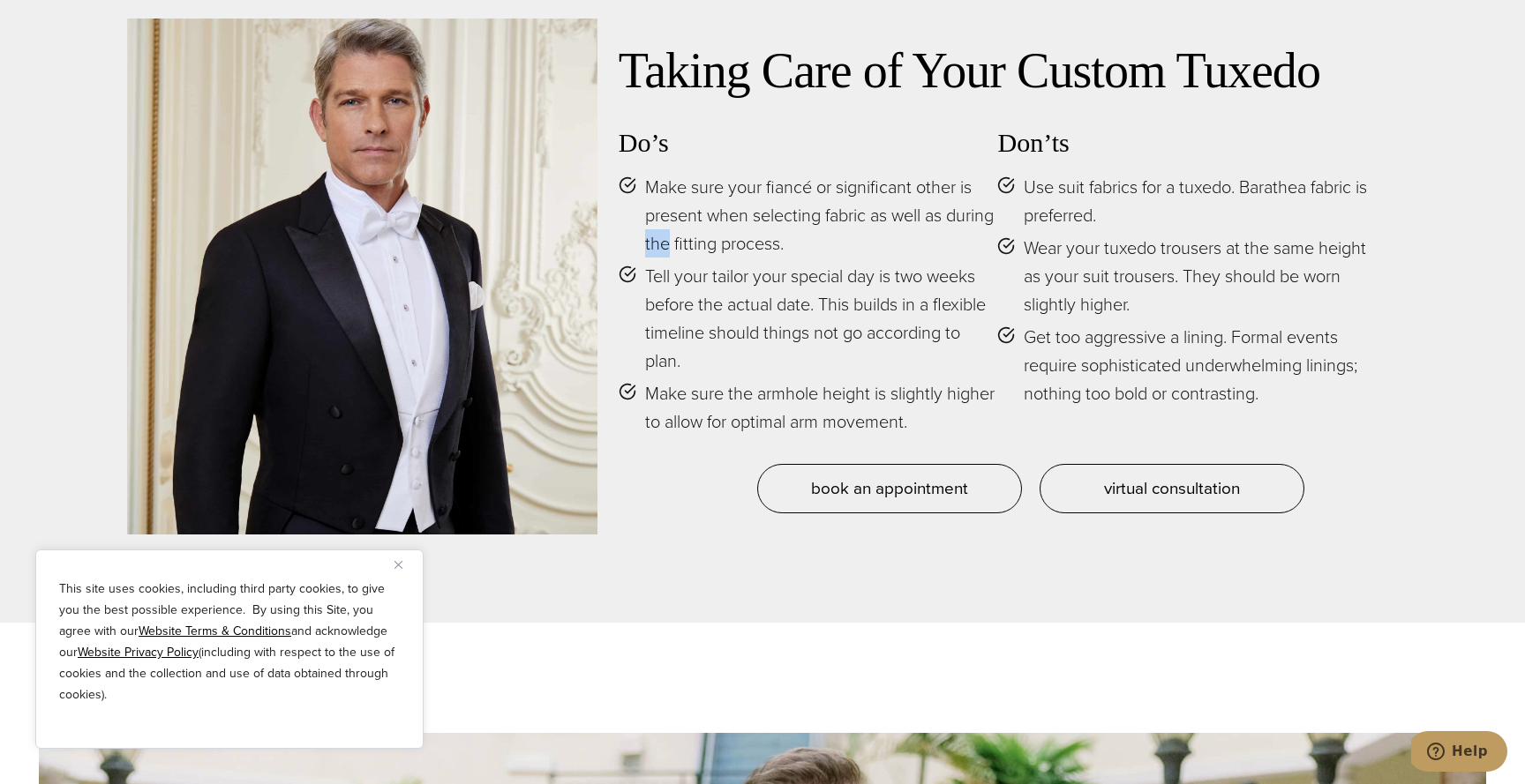
click at [1058, 223] on span "Use suit fabrics for a tuxedo. Barathea fabric is preferred." at bounding box center [1199, 201] width 353 height 57
click at [1061, 236] on span "Wear your tuxedo trousers at the same height as your suit trousers. They should…" at bounding box center [1199, 276] width 353 height 85
click at [1056, 236] on span "Wear your tuxedo trousers at the same height as your suit trousers. They should…" at bounding box center [1199, 276] width 353 height 85
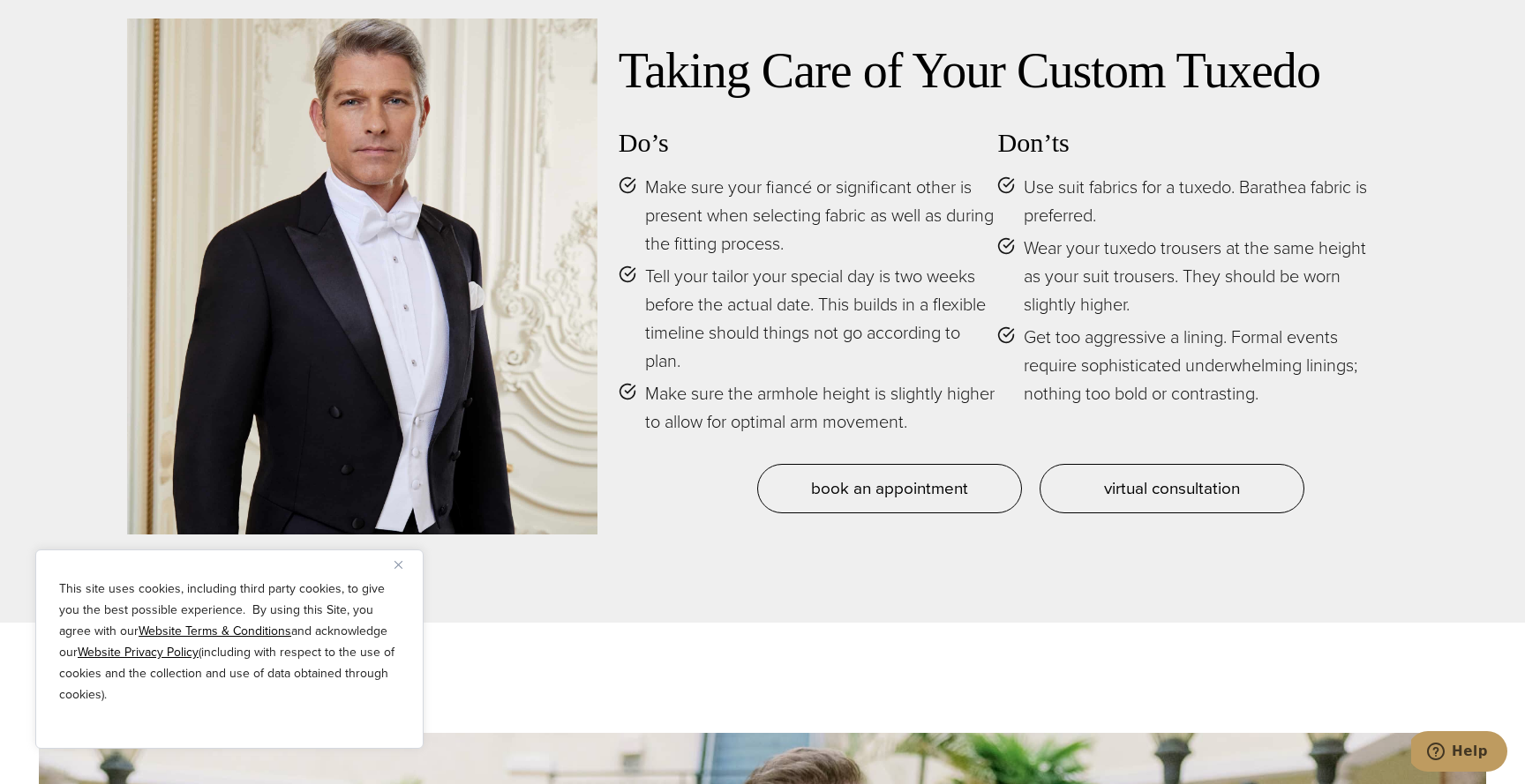
click at [1056, 236] on span "Wear your tuxedo trousers at the same height as your suit trousers. They should…" at bounding box center [1199, 276] width 353 height 85
click at [1051, 279] on span "Wear your tuxedo trousers at the same height as your suit trousers. They should…" at bounding box center [1199, 276] width 353 height 85
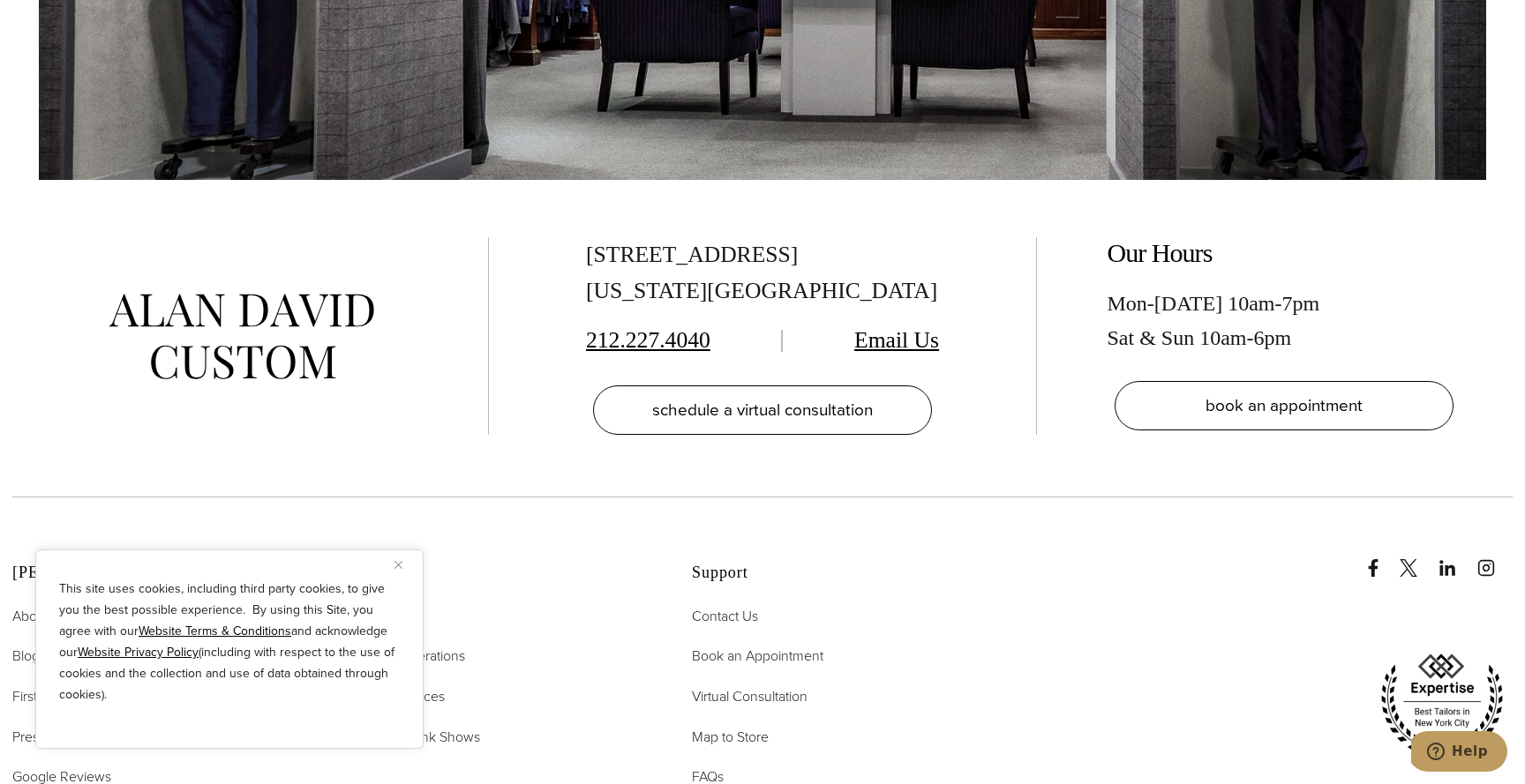
scroll to position [11879, 0]
